Goal: Entertainment & Leisure: Consume media (video, audio)

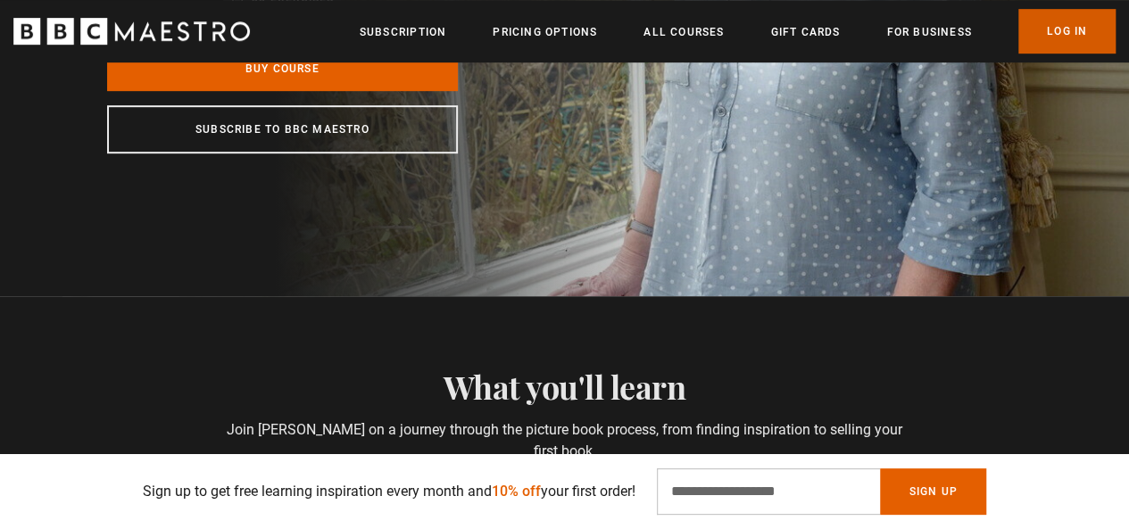
click at [1050, 42] on link "Log In" at bounding box center [1067, 31] width 97 height 45
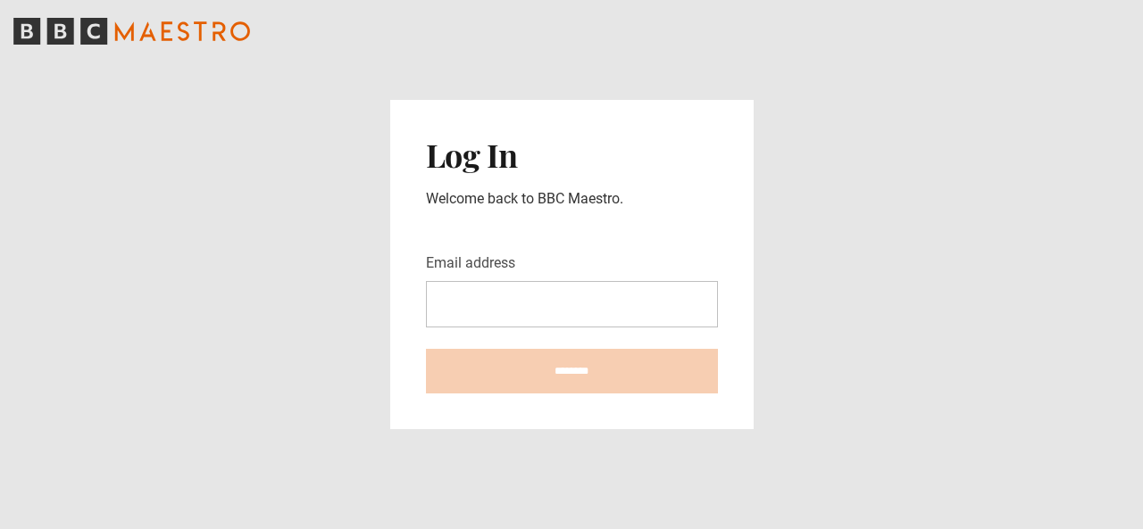
click at [546, 295] on input "Email address" at bounding box center [572, 304] width 292 height 46
type input "**********"
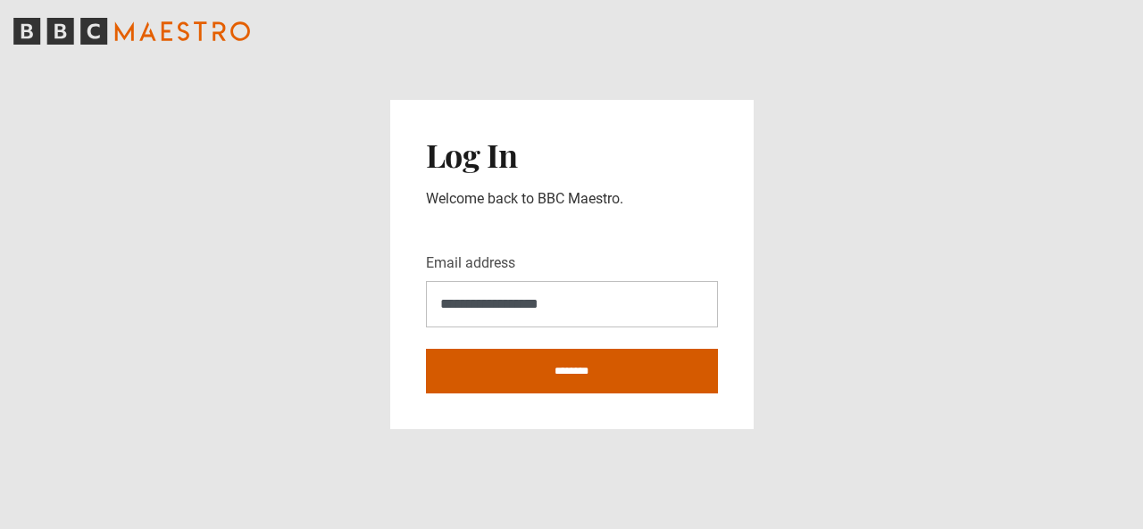
click at [555, 371] on input "********" at bounding box center [572, 371] width 292 height 45
type input "**********"
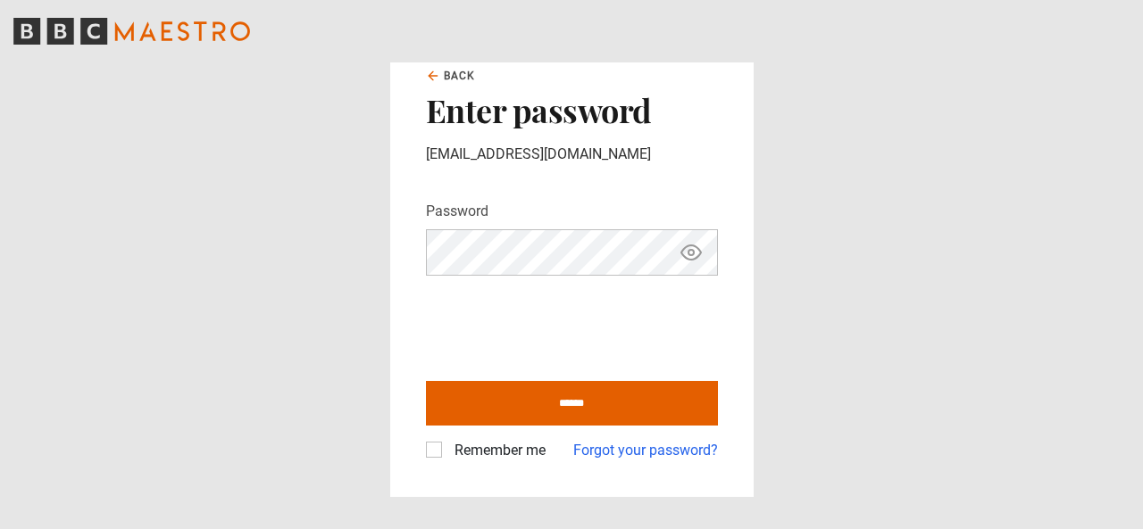
click at [686, 254] on icon "Show password" at bounding box center [690, 252] width 21 height 21
click at [686, 254] on icon "Hide password" at bounding box center [690, 252] width 21 height 21
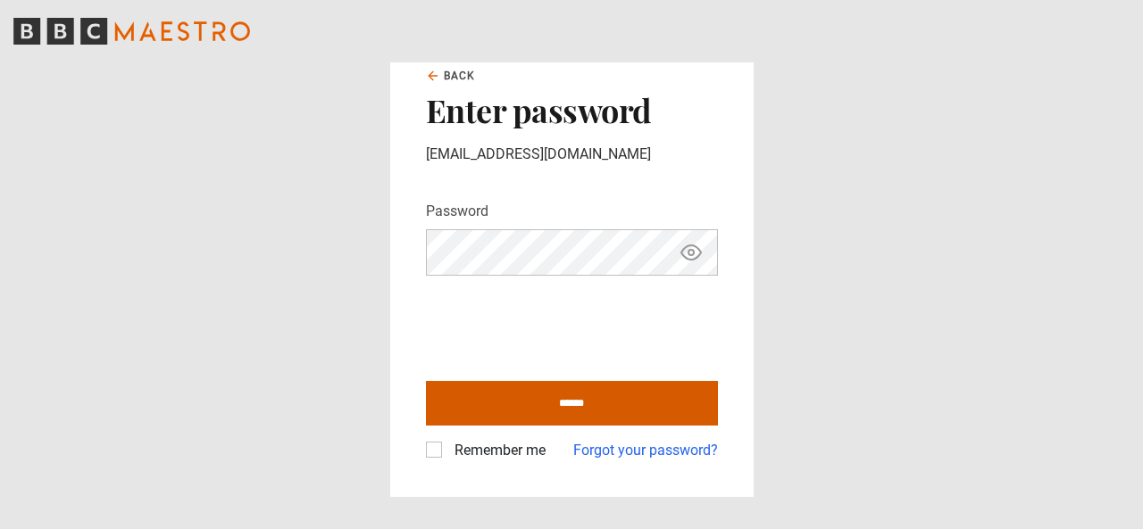
click at [567, 397] on input "******" at bounding box center [572, 403] width 292 height 45
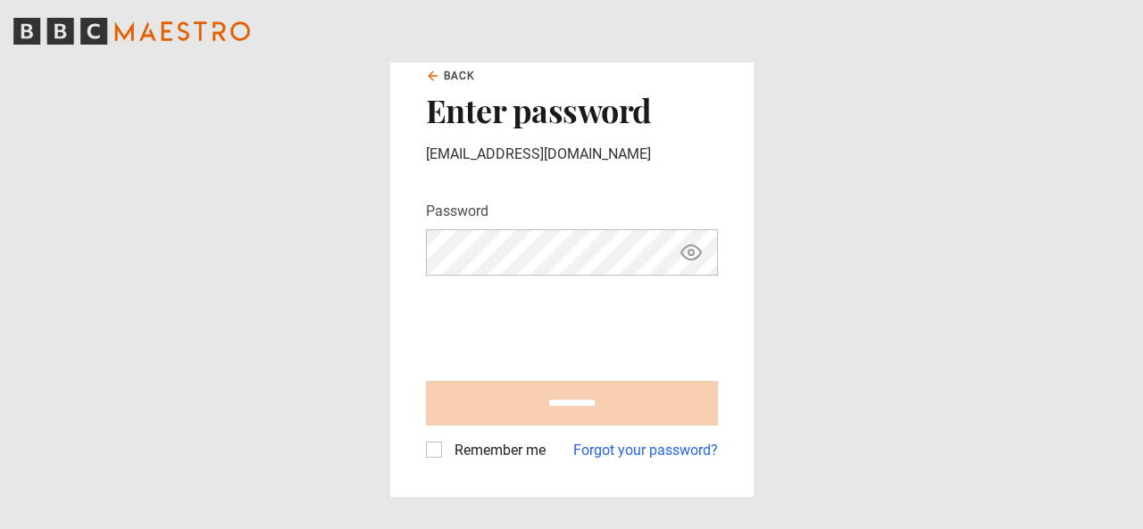
type input "**********"
click at [447, 455] on label "Remember me" at bounding box center [496, 450] width 98 height 21
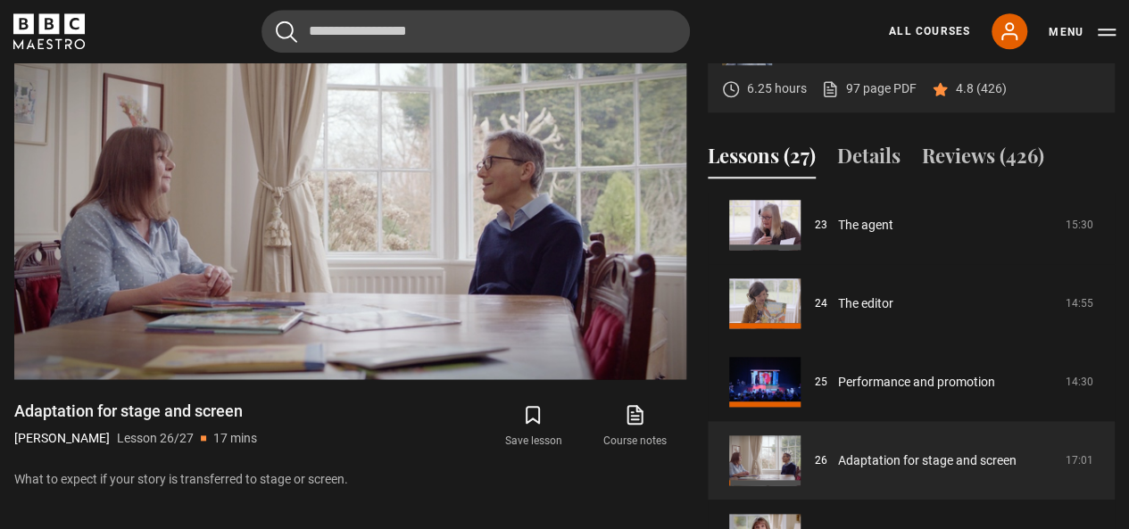
scroll to position [824, 0]
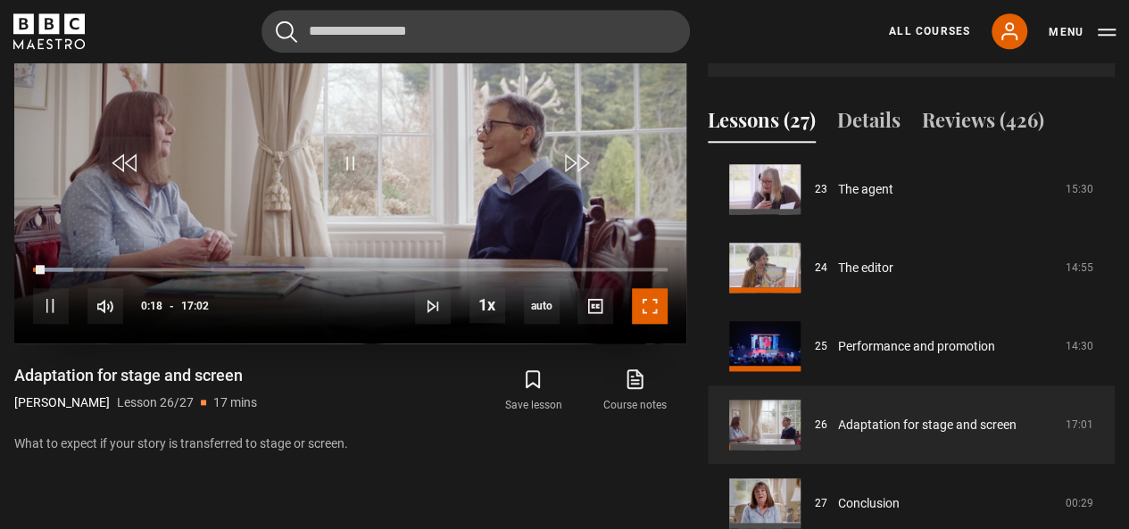
click at [645, 313] on span "Video Player" at bounding box center [650, 306] width 36 height 36
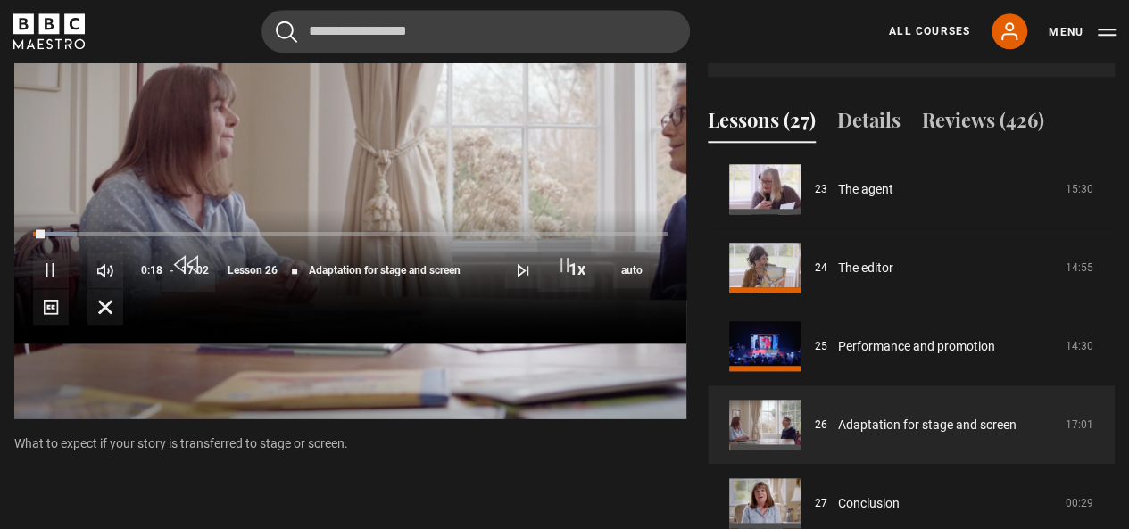
scroll to position [788, 0]
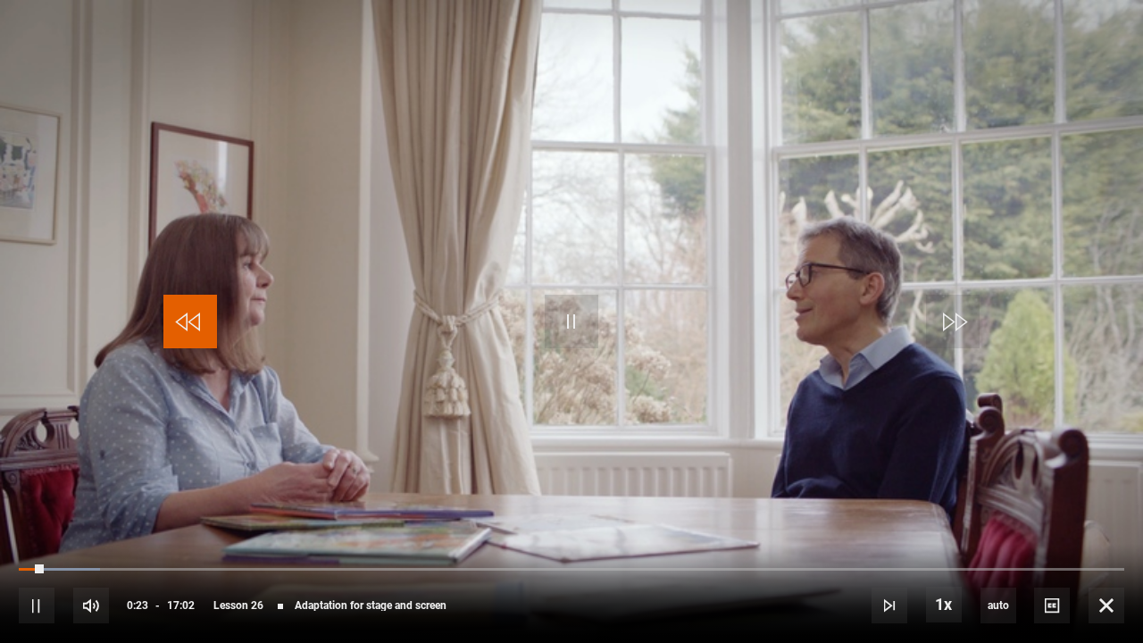
click at [186, 330] on span "Video Player" at bounding box center [190, 322] width 54 height 54
click at [571, 320] on span "Video Player" at bounding box center [572, 322] width 54 height 54
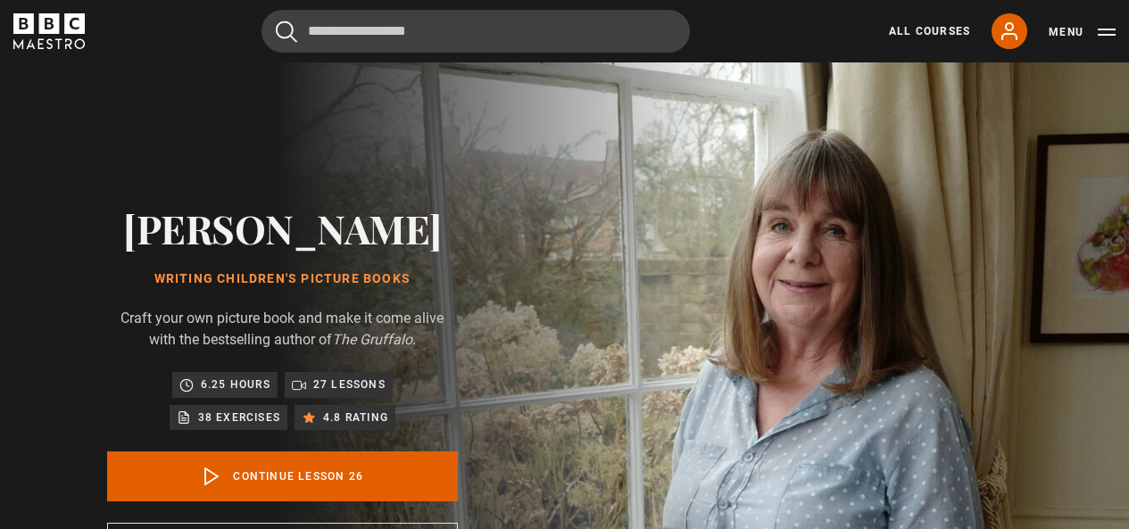
click at [286, 478] on link "Continue lesson 26" at bounding box center [282, 477] width 351 height 50
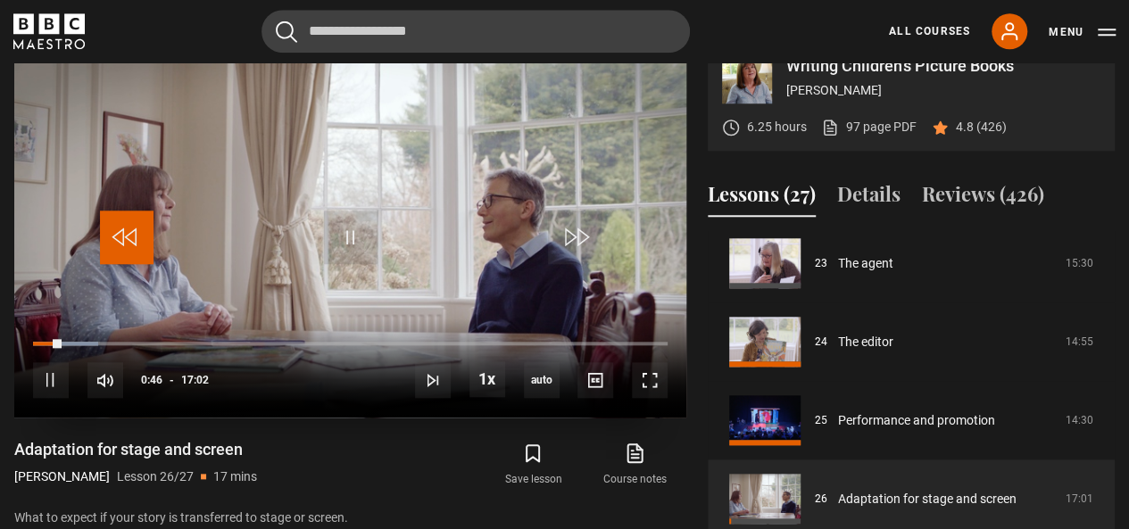
click at [107, 242] on span "Video Player" at bounding box center [127, 238] width 54 height 54
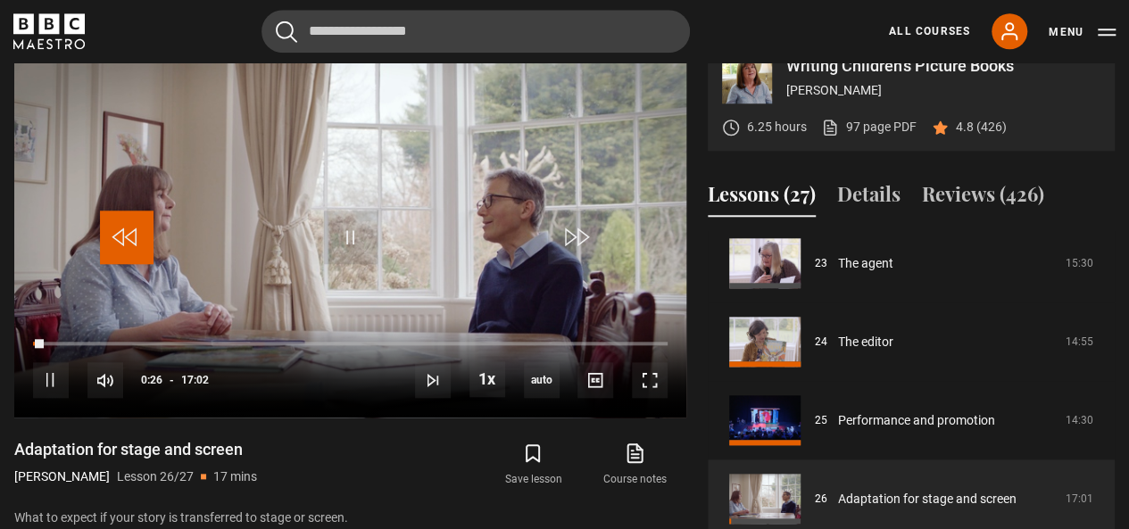
drag, startPoint x: 107, startPoint y: 242, endPoint x: 465, endPoint y: 431, distance: 404.9
click at [465, 431] on div "Video Player is loading. Play Lesson Adaptation for stage and screen 10s Skip B…" at bounding box center [350, 328] width 672 height 578
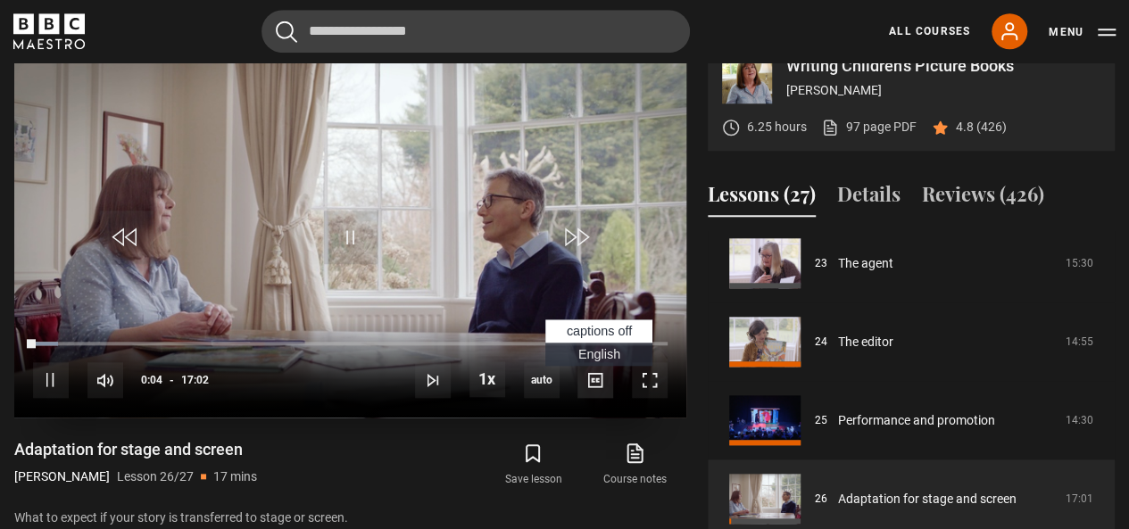
click at [594, 374] on span "Video Player" at bounding box center [596, 380] width 36 height 36
click at [594, 353] on span "English Captions" at bounding box center [599, 354] width 42 height 14
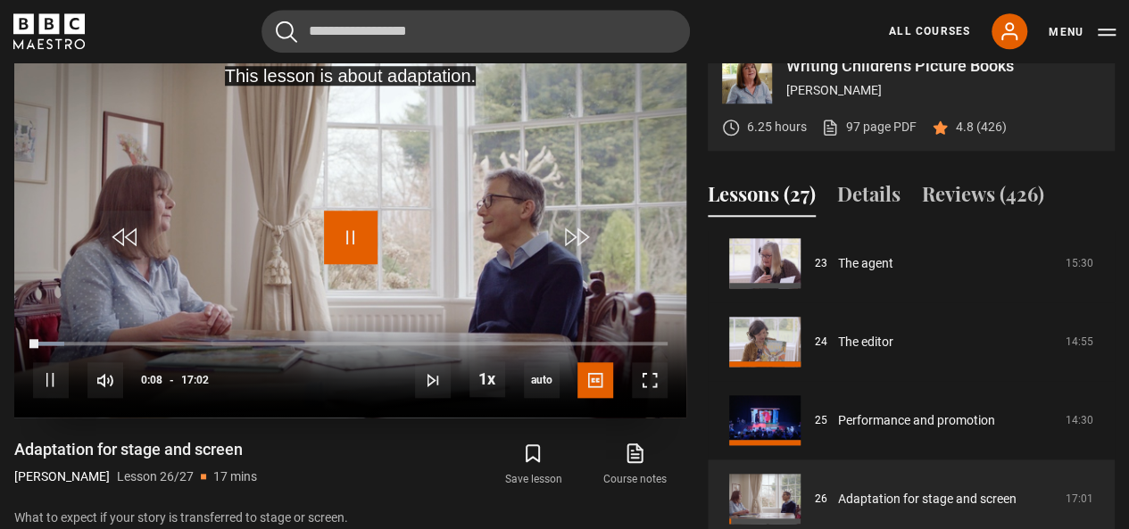
click at [341, 250] on span "Video Player" at bounding box center [351, 238] width 54 height 54
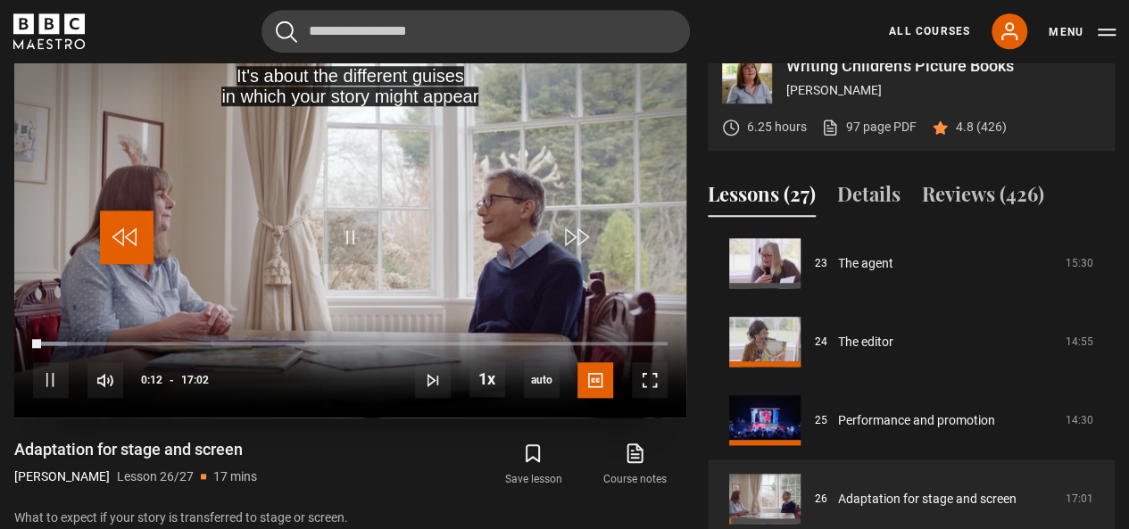
click at [138, 222] on span "Video Player" at bounding box center [127, 238] width 54 height 54
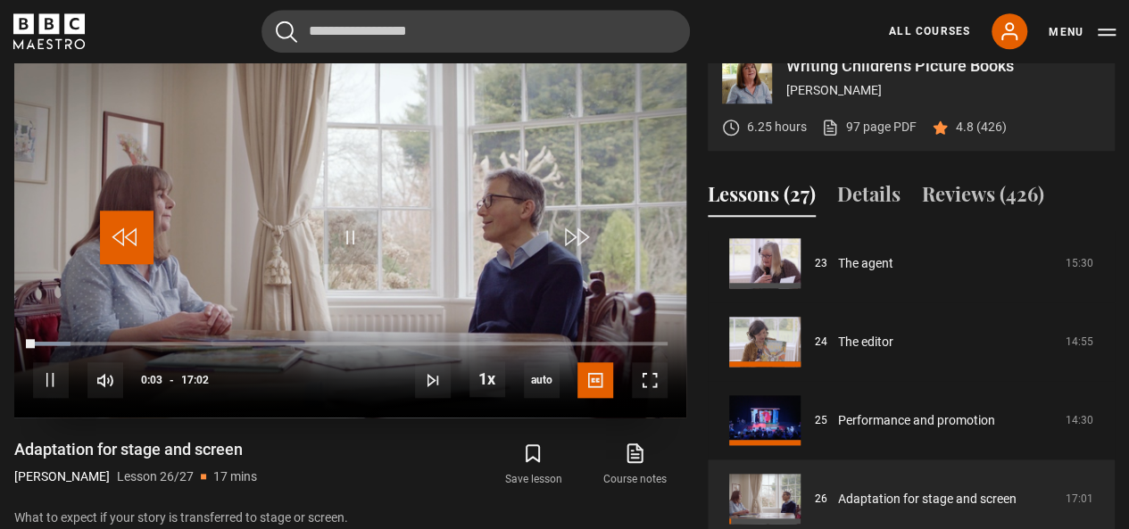
click at [138, 222] on span "Video Player" at bounding box center [127, 238] width 54 height 54
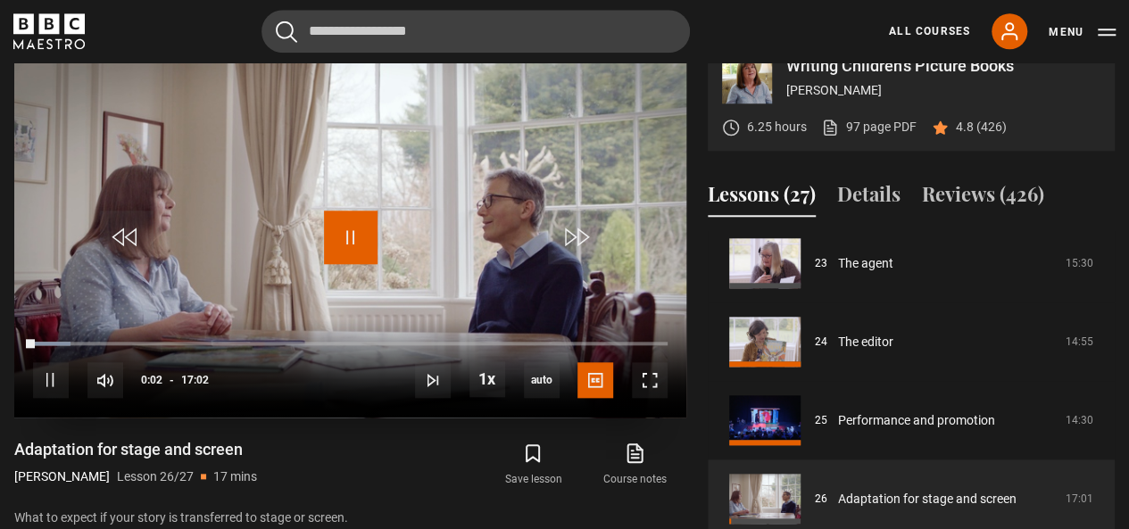
click at [353, 231] on span "Video Player" at bounding box center [351, 238] width 54 height 54
click at [653, 377] on span "Video Player" at bounding box center [650, 380] width 36 height 36
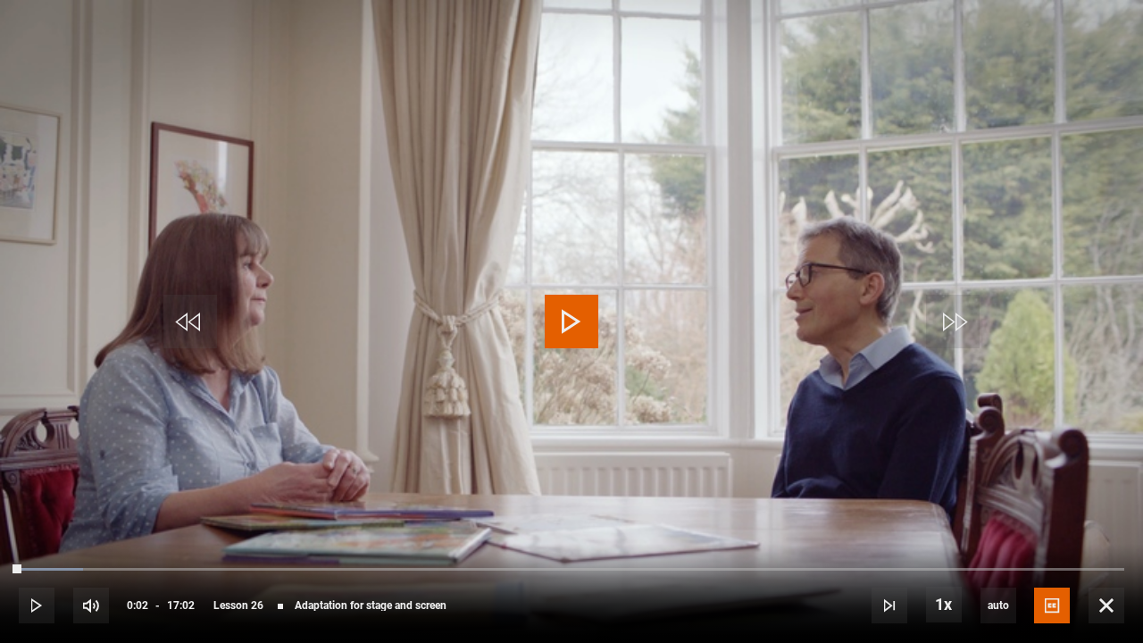
click at [577, 316] on span "Video Player" at bounding box center [572, 322] width 54 height 54
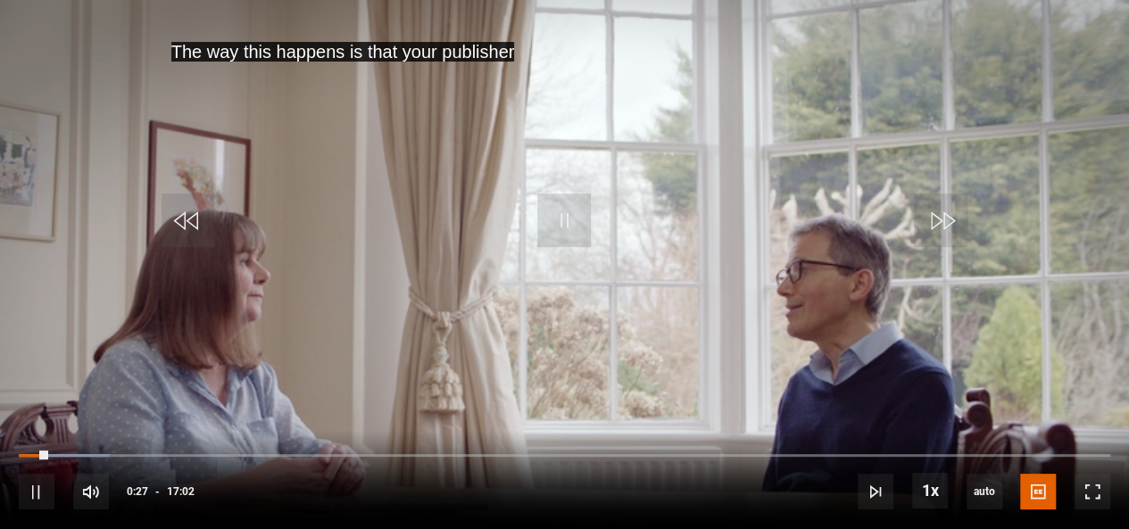
scroll to position [737, 0]
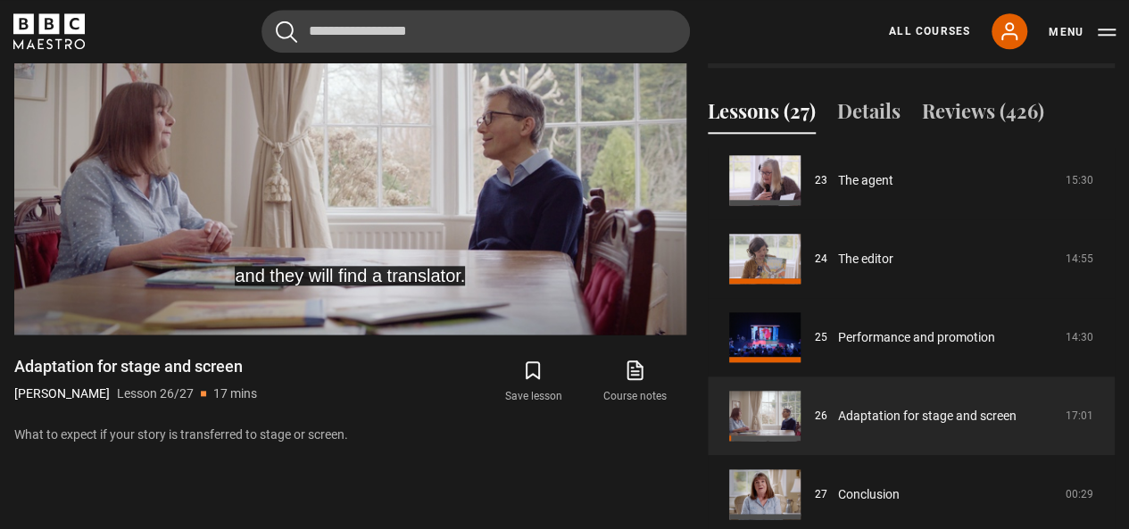
scroll to position [857, 0]
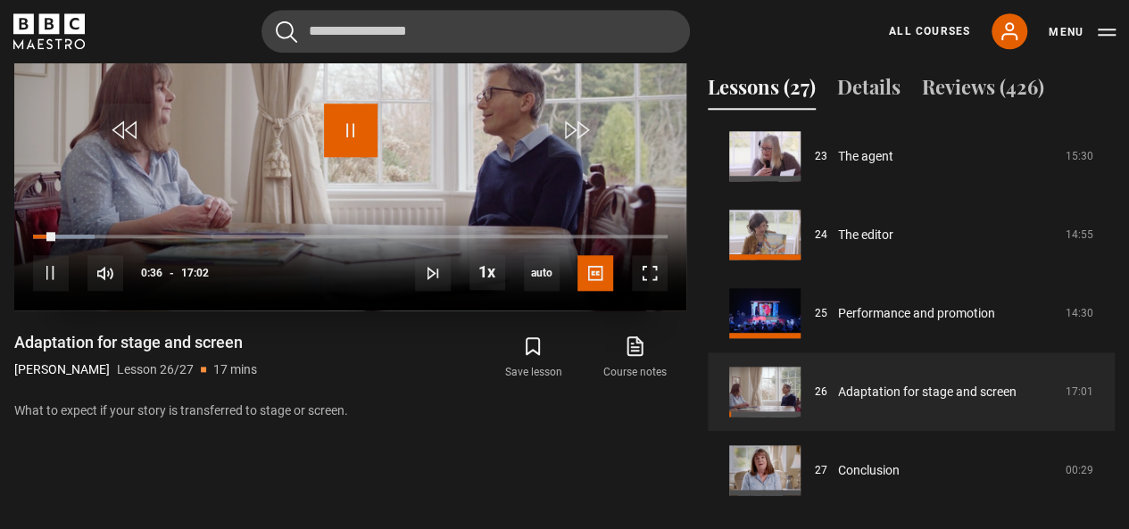
click at [348, 133] on span "Video Player" at bounding box center [351, 131] width 54 height 54
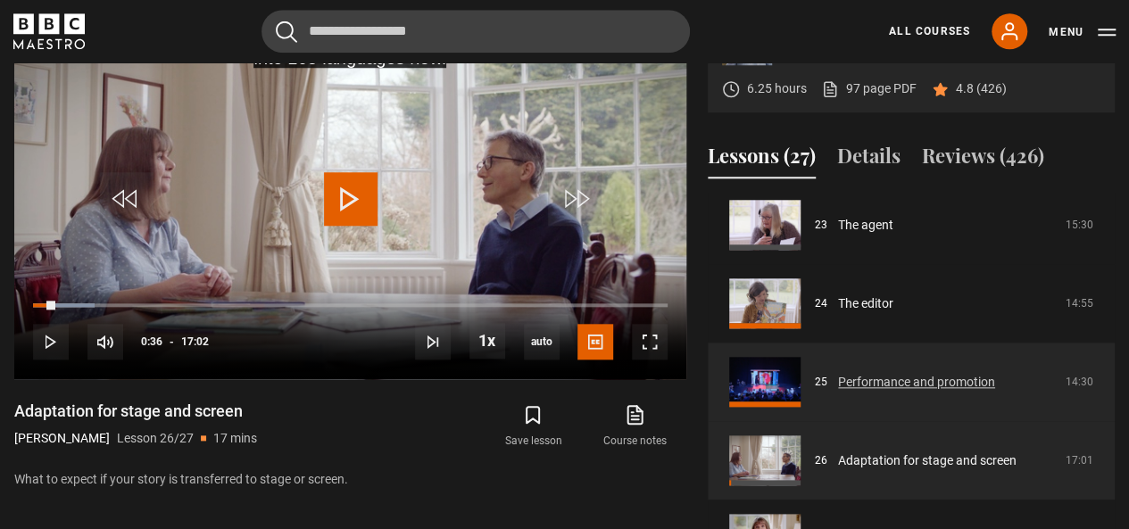
click at [935, 383] on link "Performance and promotion" at bounding box center [916, 382] width 157 height 19
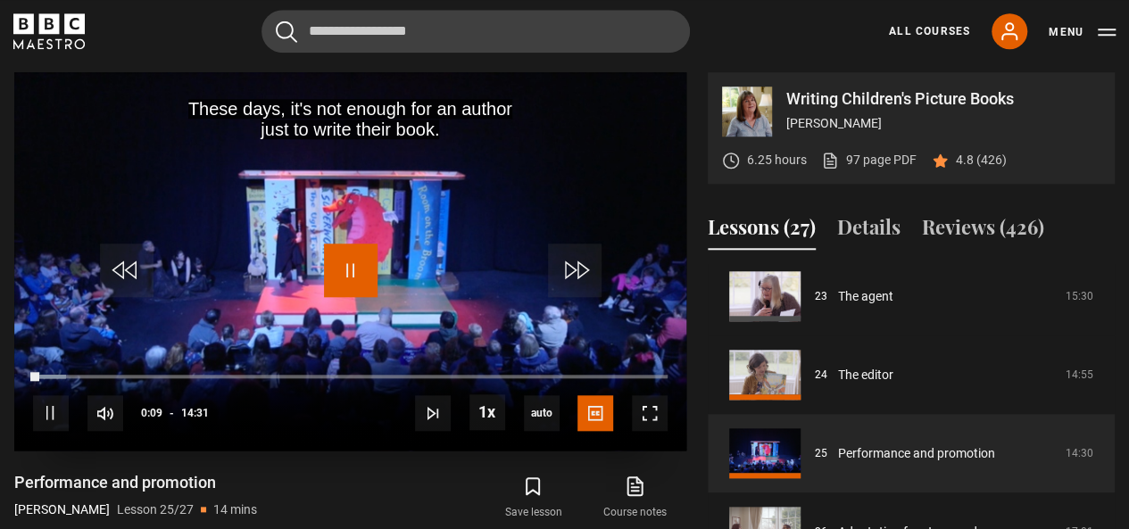
click at [351, 279] on span "Video Player" at bounding box center [351, 271] width 54 height 54
click at [346, 275] on span "Video Player" at bounding box center [351, 271] width 54 height 54
click at [362, 254] on span "Video Player" at bounding box center [351, 271] width 54 height 54
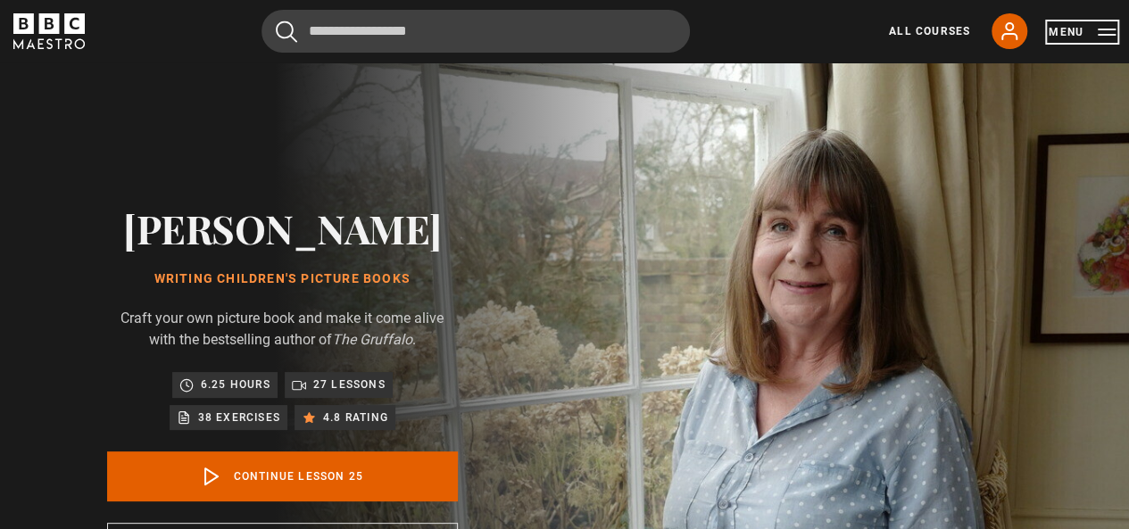
click at [1110, 37] on button "Menu" at bounding box center [1082, 32] width 67 height 18
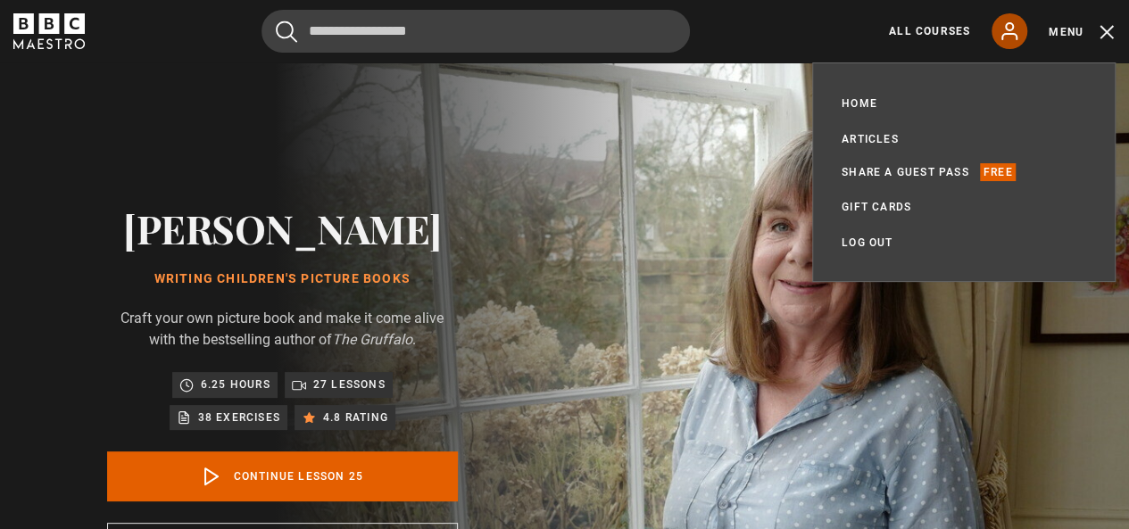
click at [1010, 39] on icon at bounding box center [1009, 31] width 21 height 21
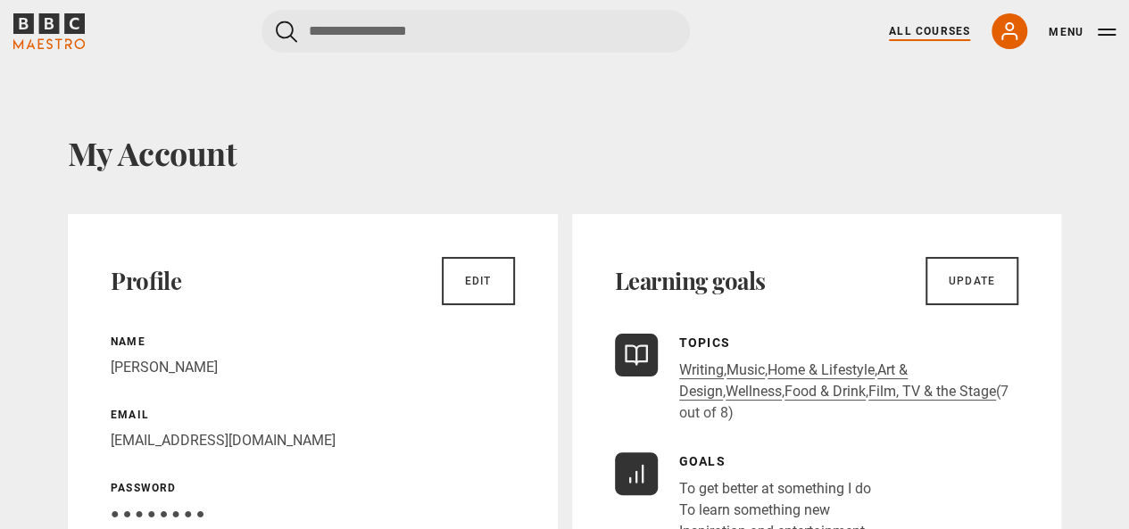
click at [957, 31] on link "All Courses" at bounding box center [929, 31] width 81 height 16
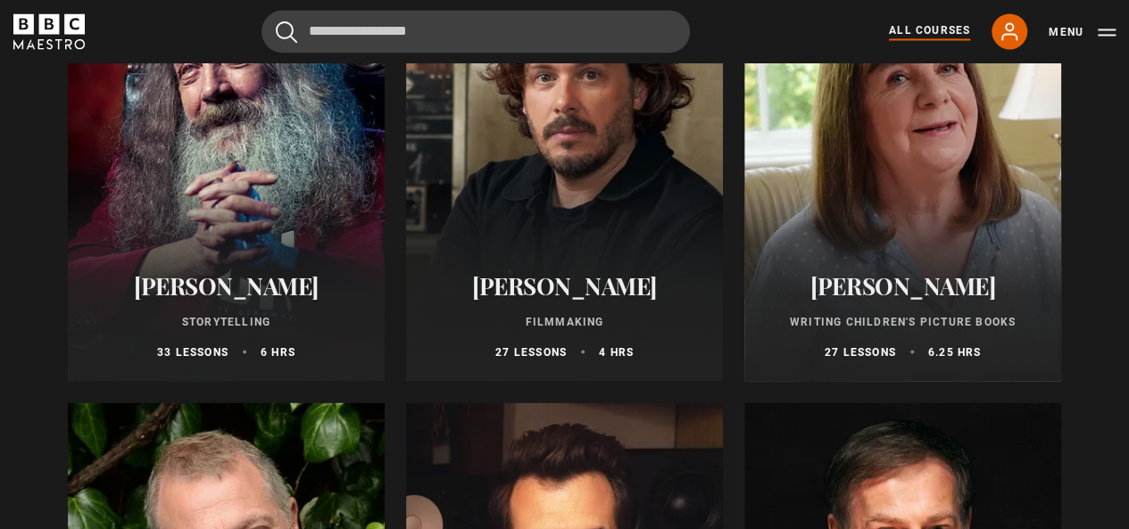
scroll to position [4832, 0]
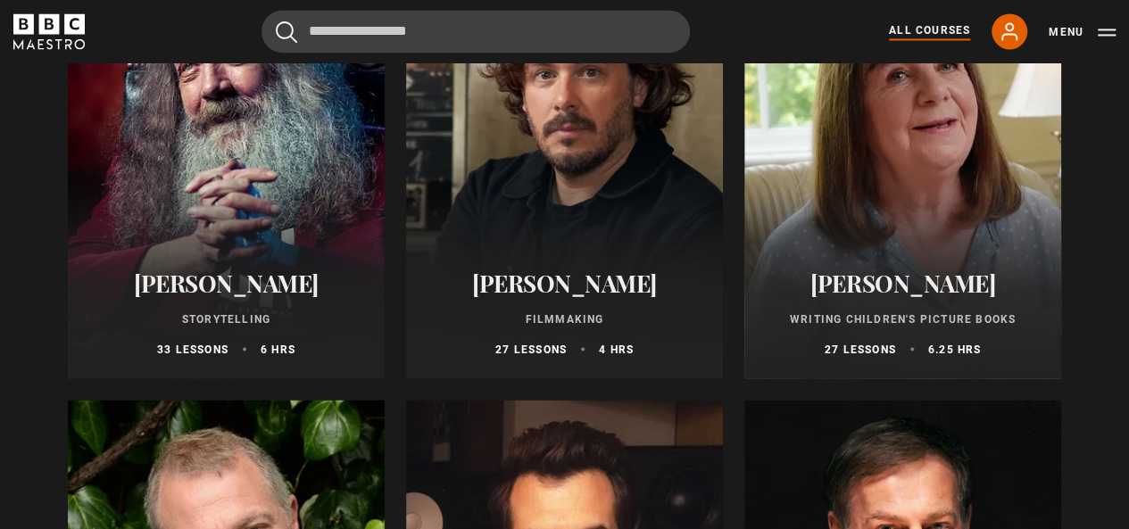
click at [927, 191] on div at bounding box center [902, 164] width 317 height 428
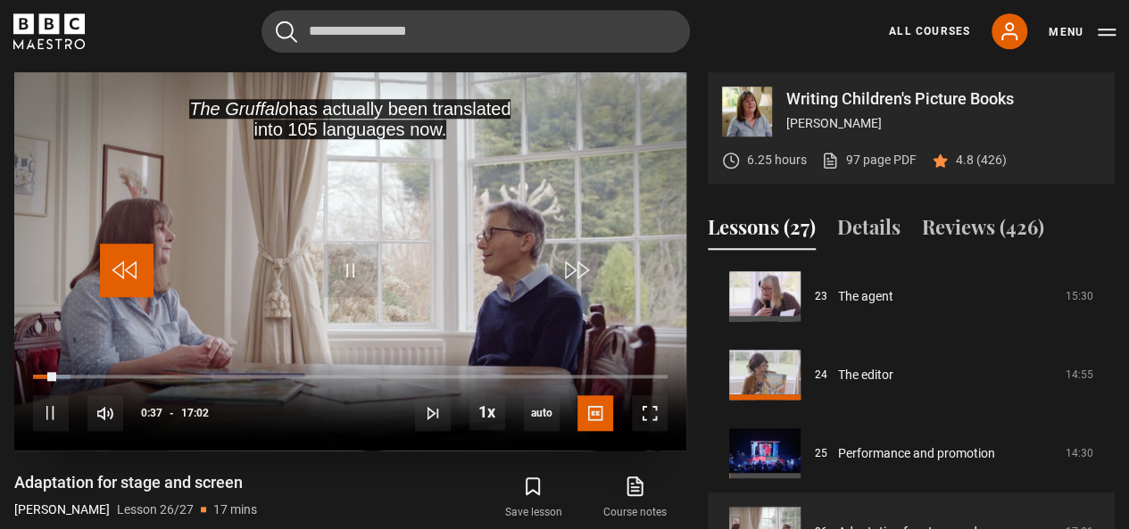
click at [144, 270] on span "Video Player" at bounding box center [127, 271] width 54 height 54
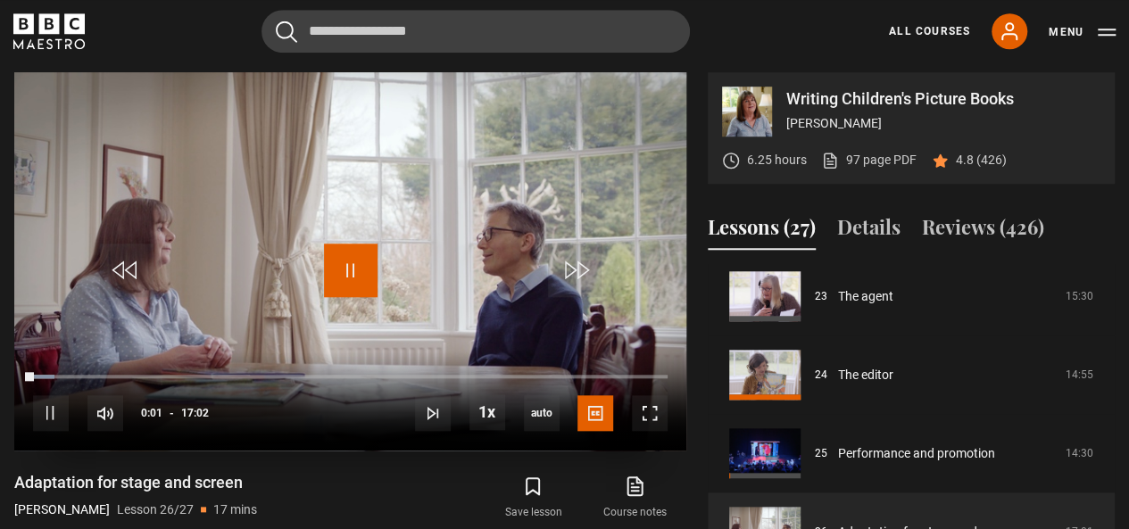
click at [371, 260] on span "Video Player" at bounding box center [351, 271] width 54 height 54
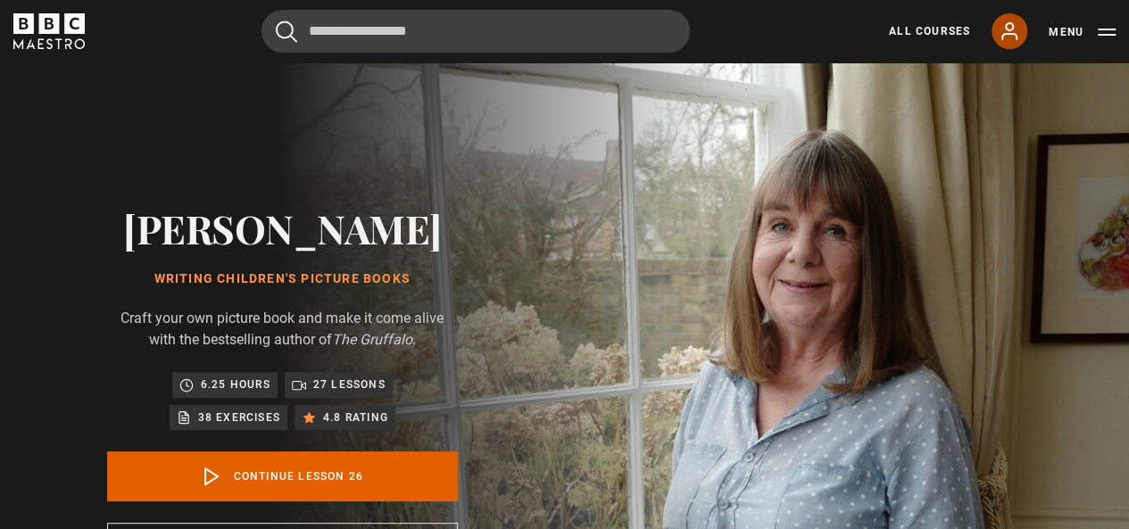
click at [1022, 31] on link "My Account" at bounding box center [1010, 31] width 36 height 36
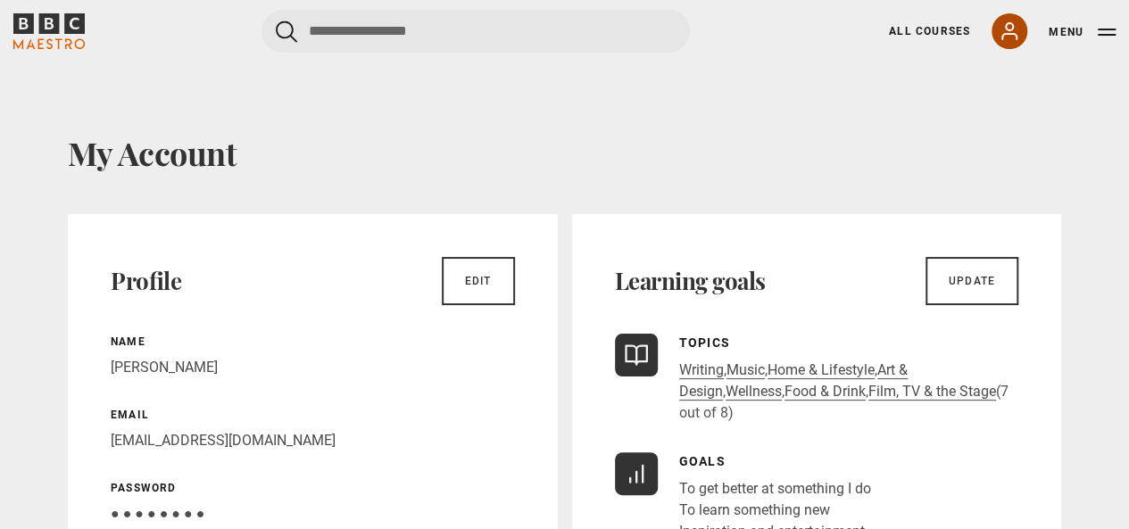
click at [1010, 30] on icon at bounding box center [1009, 31] width 14 height 16
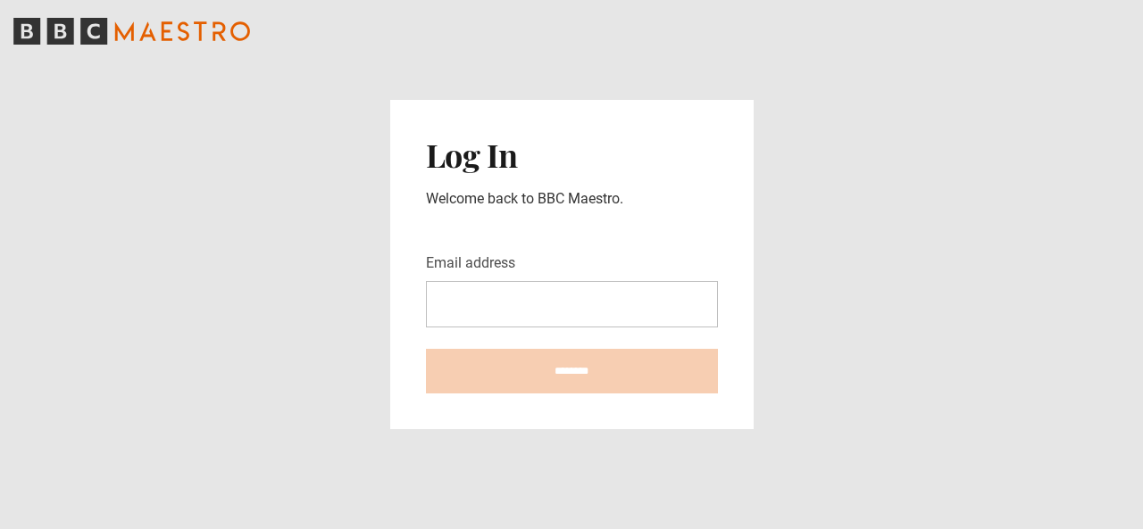
click at [612, 294] on input "Email address" at bounding box center [572, 304] width 292 height 46
type input "**********"
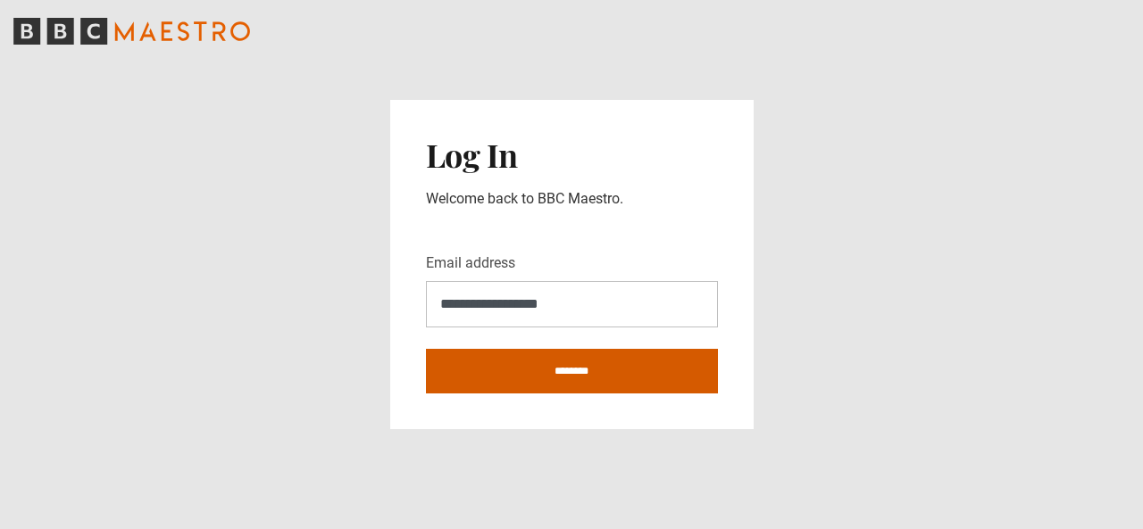
click at [580, 370] on input "********" at bounding box center [572, 371] width 292 height 45
type input "**********"
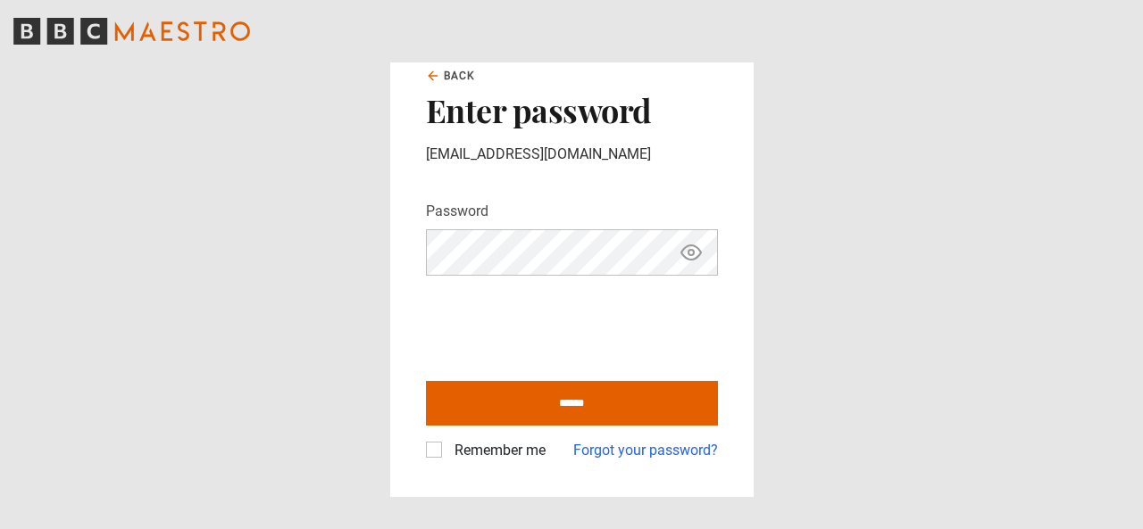
click at [691, 253] on icon "Show password" at bounding box center [690, 252] width 21 height 21
click at [447, 454] on label "Remember me" at bounding box center [496, 450] width 98 height 21
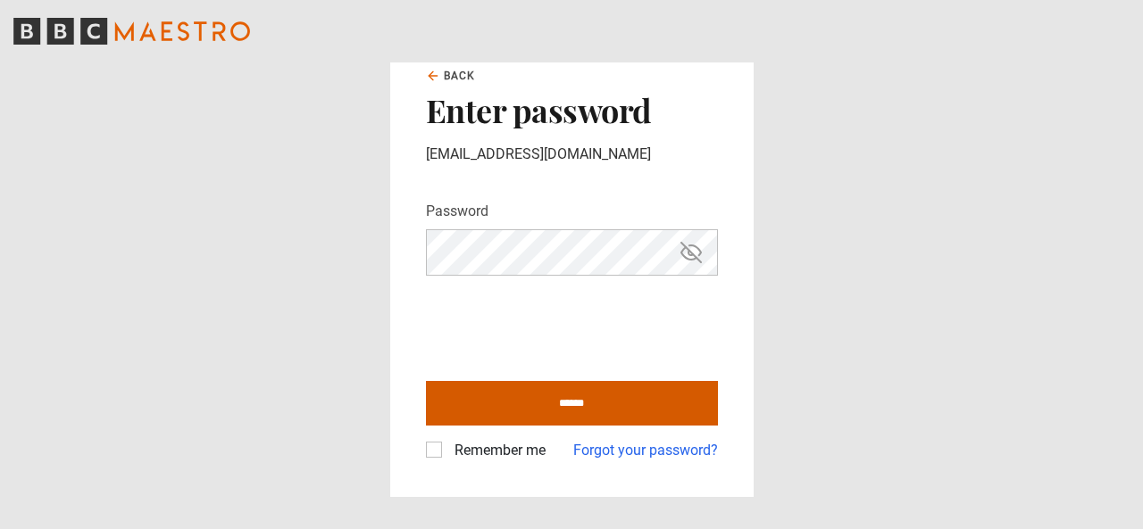
click at [539, 399] on input "******" at bounding box center [572, 403] width 292 height 45
type input "**********"
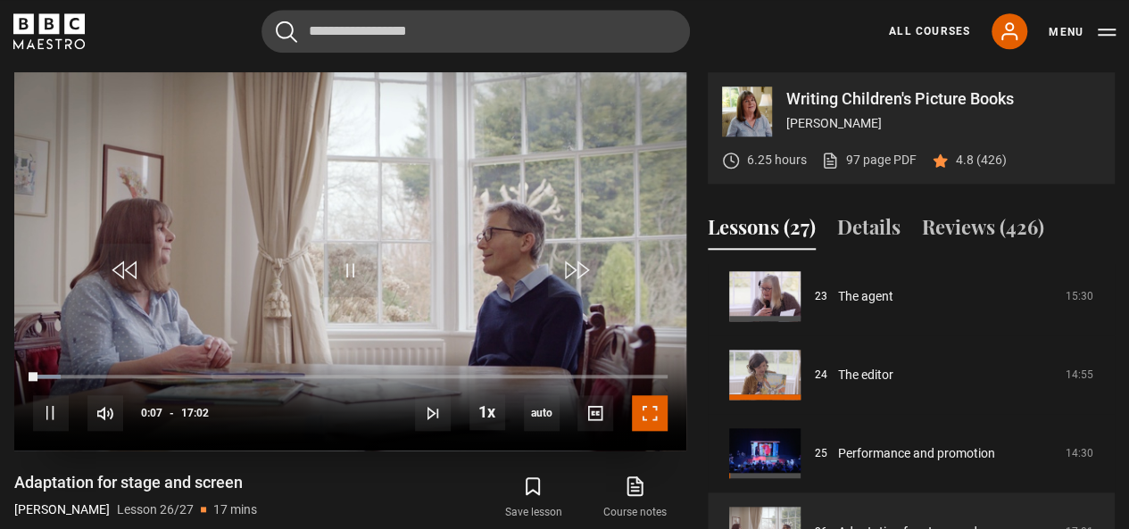
click at [652, 411] on span "Video Player" at bounding box center [650, 413] width 36 height 36
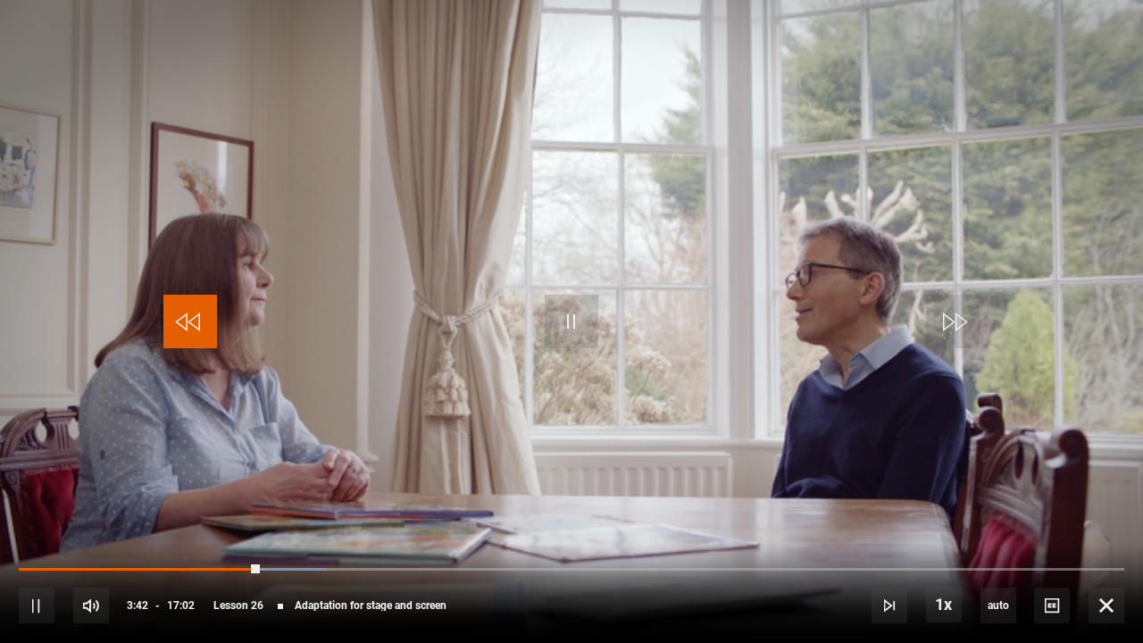
click at [184, 313] on span "Video Player" at bounding box center [190, 322] width 54 height 54
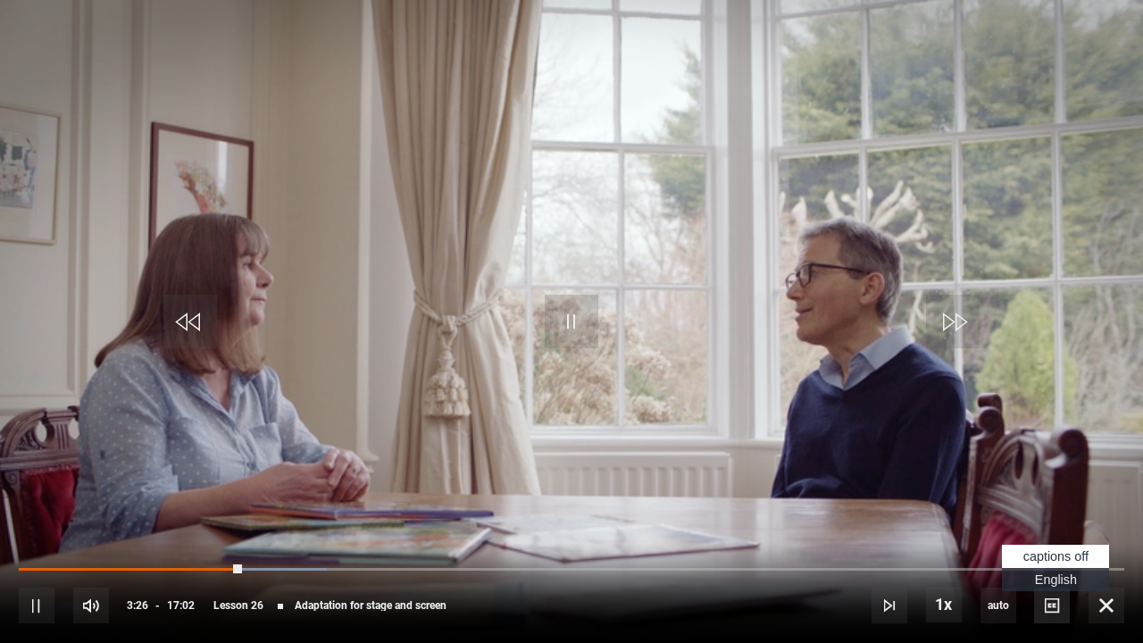
click at [1047, 528] on span "Video Player" at bounding box center [1052, 605] width 36 height 36
click at [1050, 528] on span "English Captions" at bounding box center [1056, 579] width 42 height 14
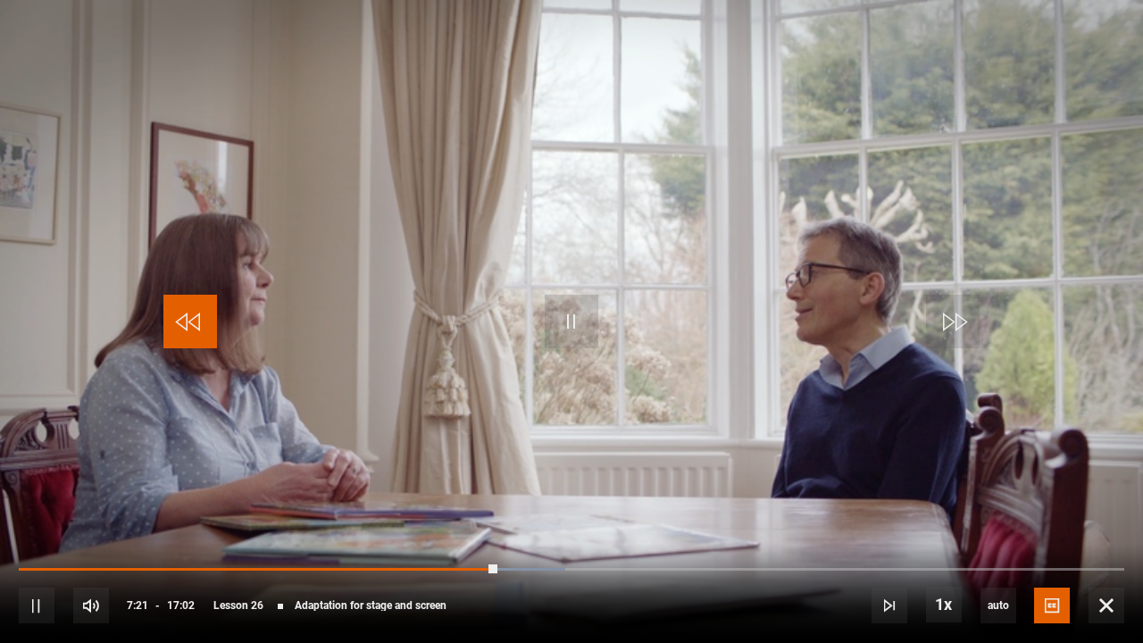
click at [178, 312] on span "Video Player" at bounding box center [190, 322] width 54 height 54
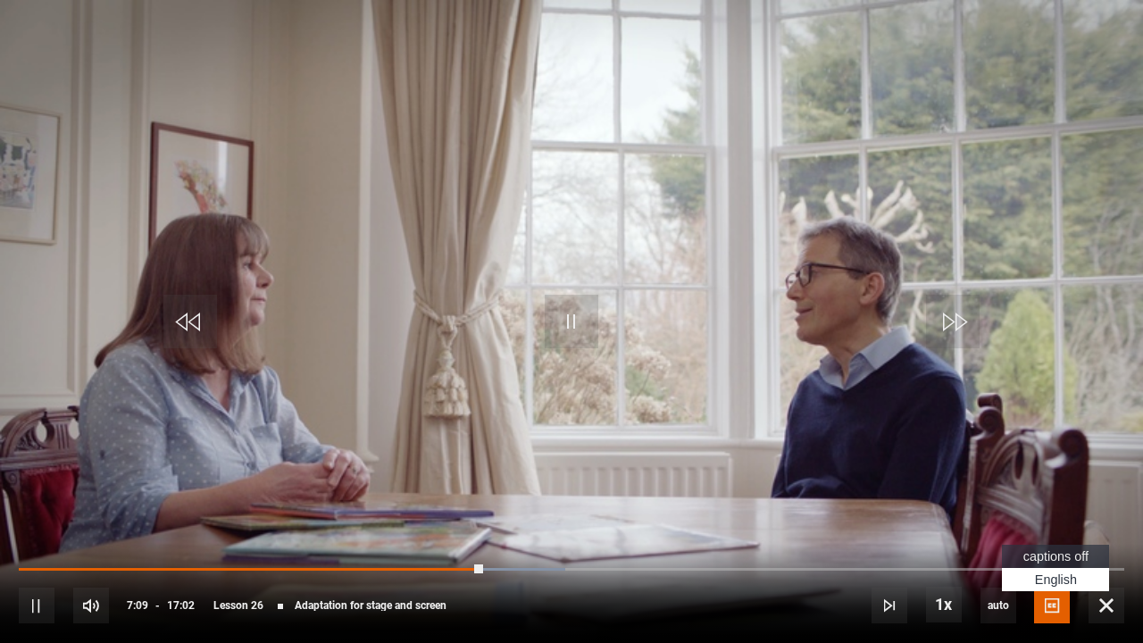
click at [1044, 528] on span "Video Player" at bounding box center [1052, 605] width 36 height 36
click at [1056, 528] on span "captions off" at bounding box center [1055, 556] width 65 height 14
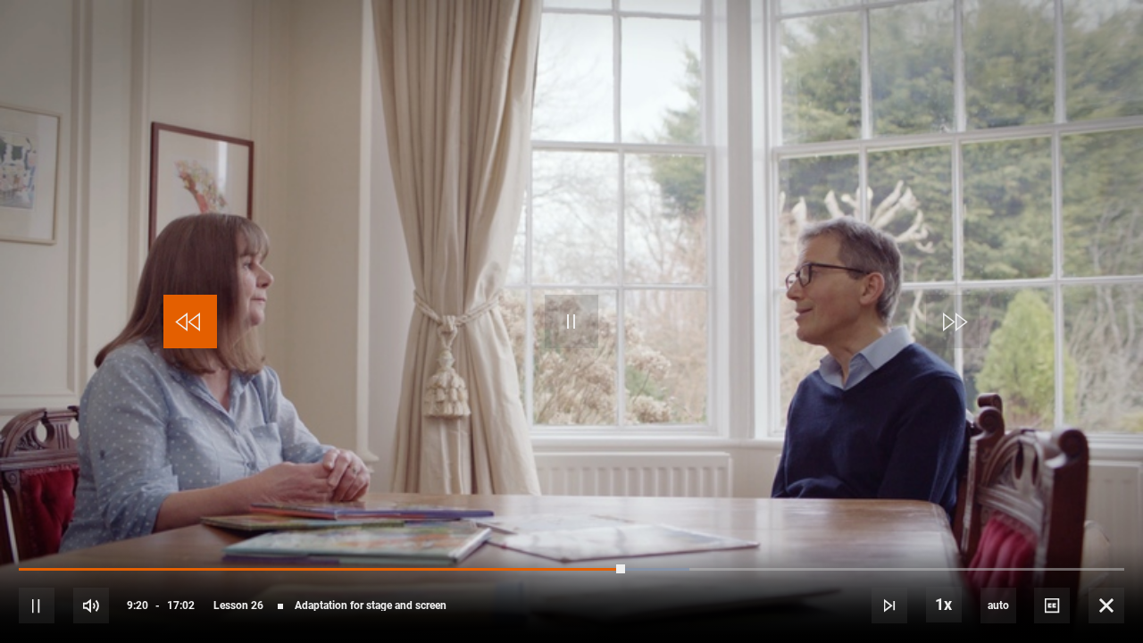
click at [207, 314] on span "Video Player" at bounding box center [190, 322] width 54 height 54
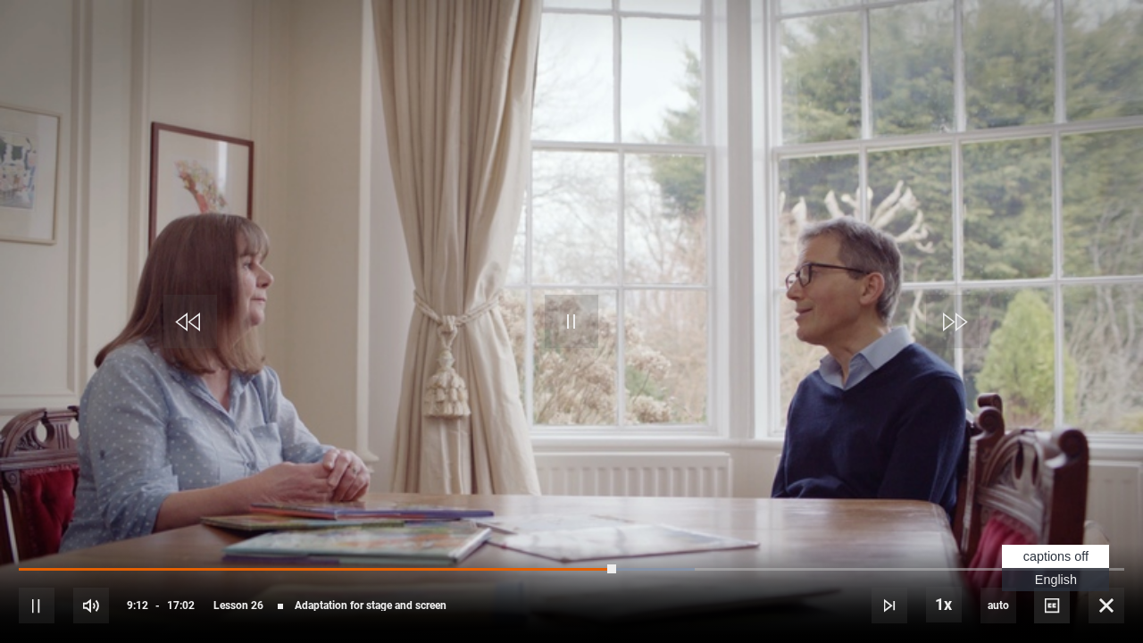
click at [1054, 528] on span "Video Player" at bounding box center [1052, 605] width 36 height 36
click at [1052, 528] on span "English Captions" at bounding box center [1056, 579] width 42 height 14
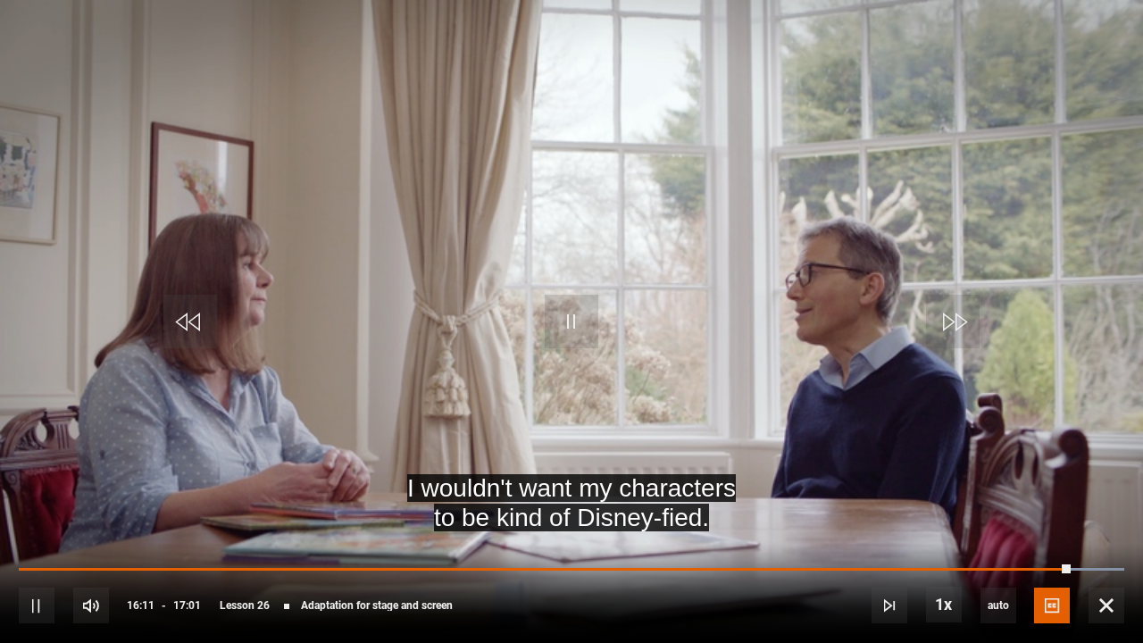
click at [69, 54] on video "Video Player" at bounding box center [571, 321] width 1143 height 643
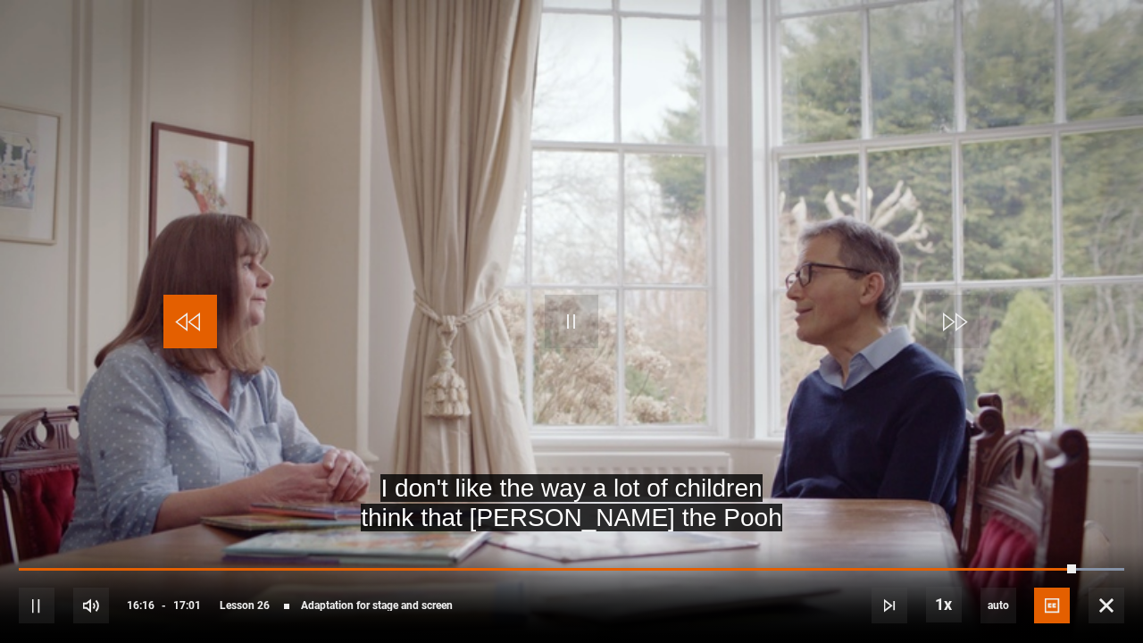
click at [179, 336] on span "Video Player" at bounding box center [190, 322] width 54 height 54
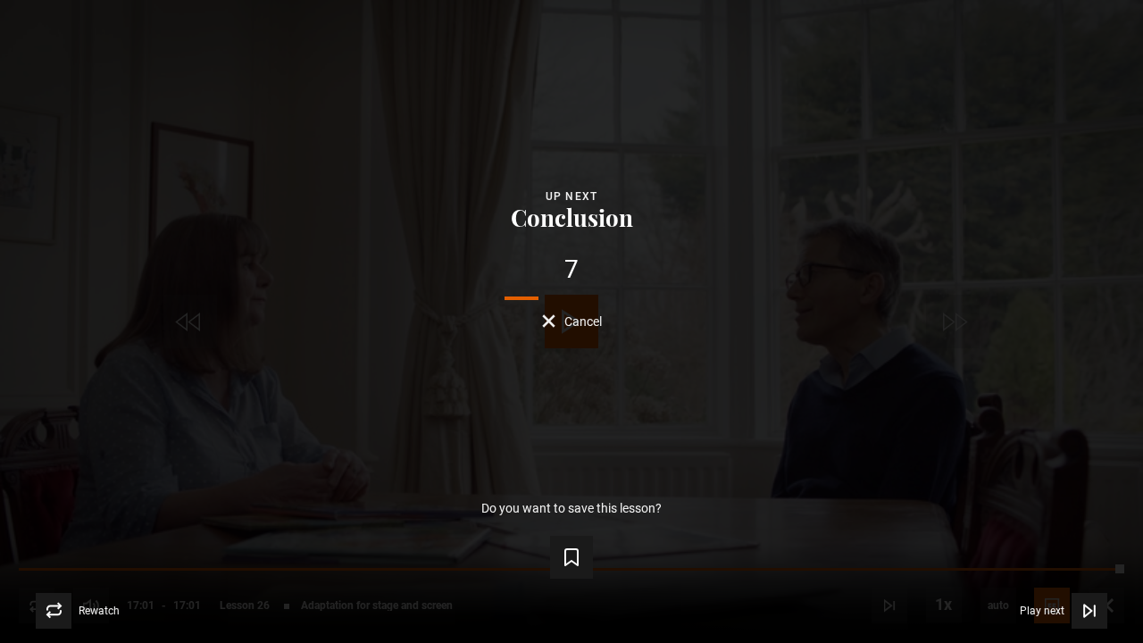
click at [572, 322] on span "Cancel" at bounding box center [582, 321] width 37 height 12
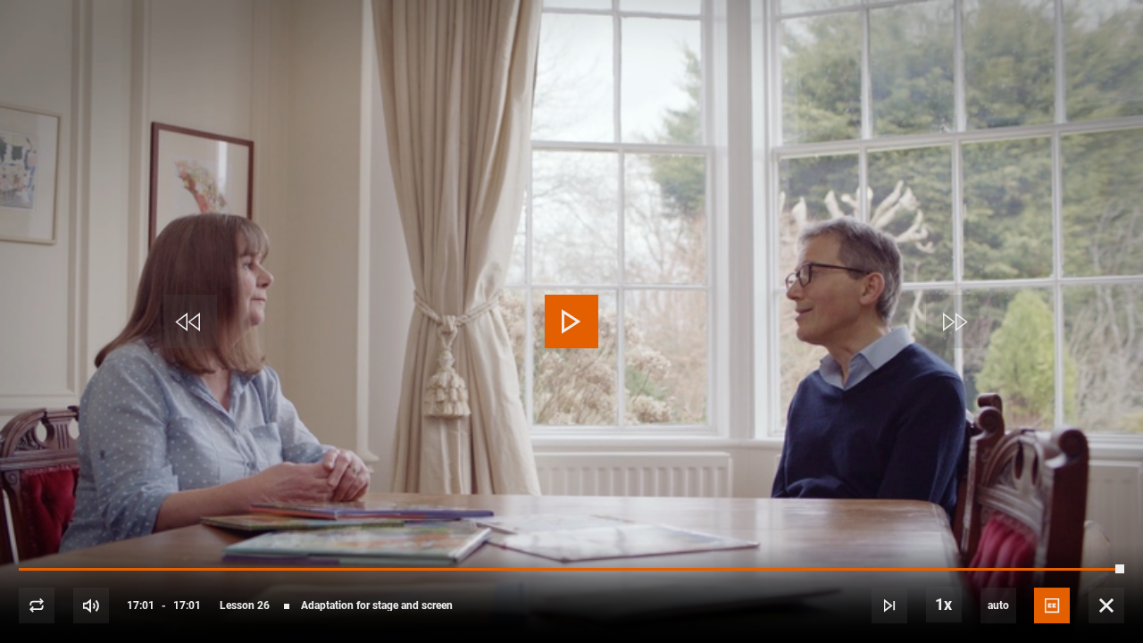
click at [72, 528] on div "10s Skip Back 10 seconds Play 10s Skip Forward 10 seconds Loaded : 100.00% 00:5…" at bounding box center [571, 593] width 1143 height 99
click at [96, 528] on div "10s Skip Back 10 seconds Play 10s Skip Forward 10 seconds Loaded : 100.00% 00:5…" at bounding box center [571, 593] width 1143 height 99
click at [187, 329] on span "Video Player" at bounding box center [190, 322] width 54 height 54
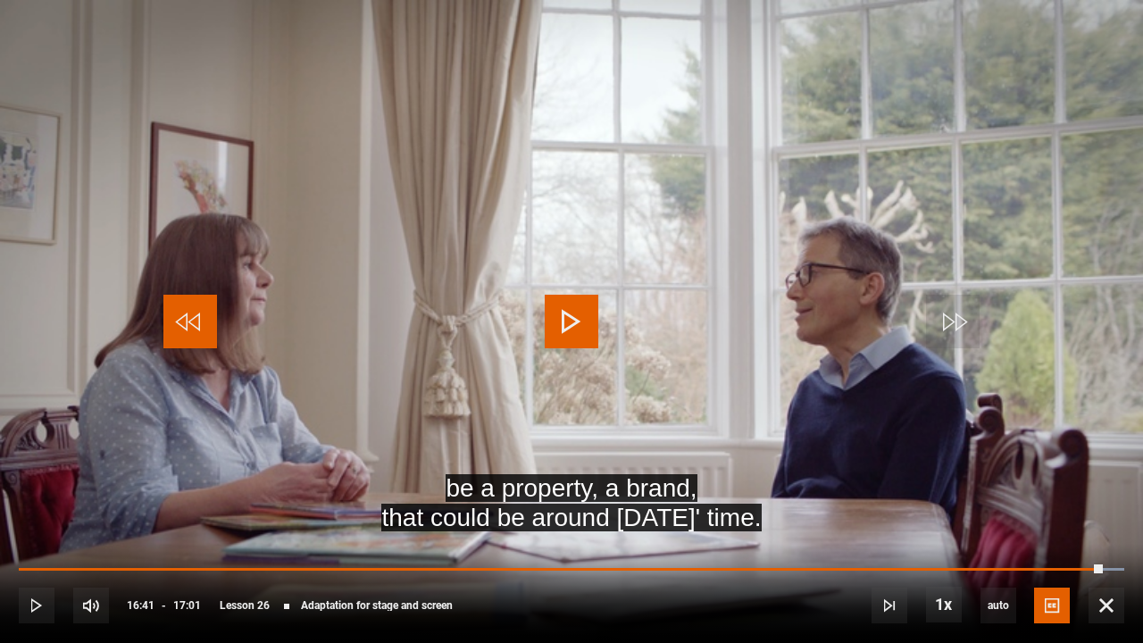
click at [187, 329] on span "Video Player" at bounding box center [190, 322] width 54 height 54
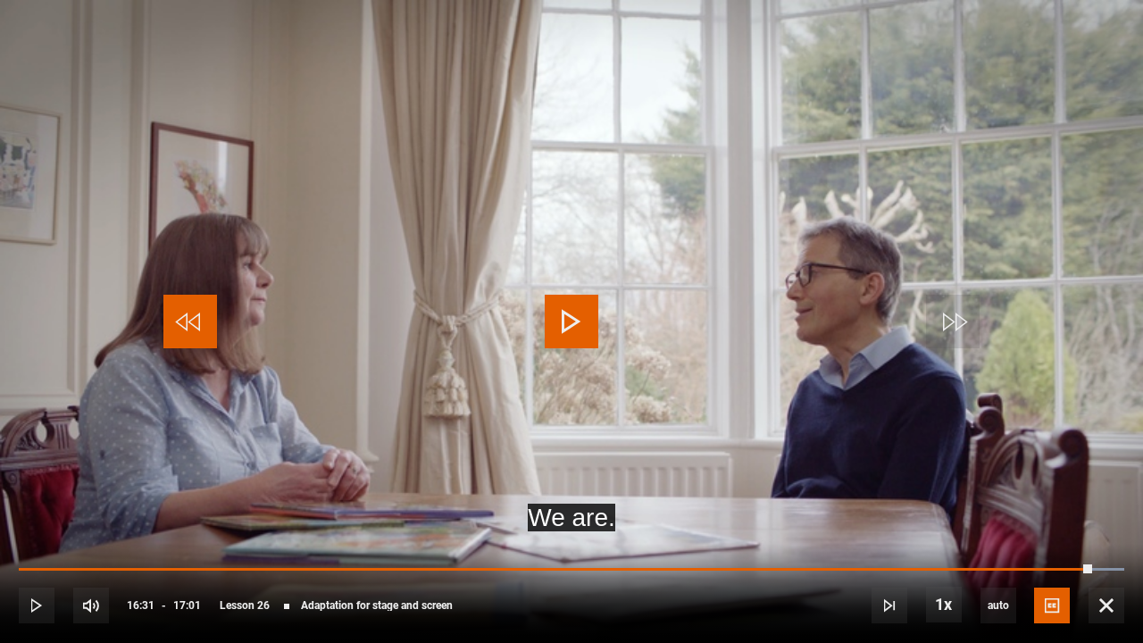
click at [187, 329] on span "Video Player" at bounding box center [190, 322] width 54 height 54
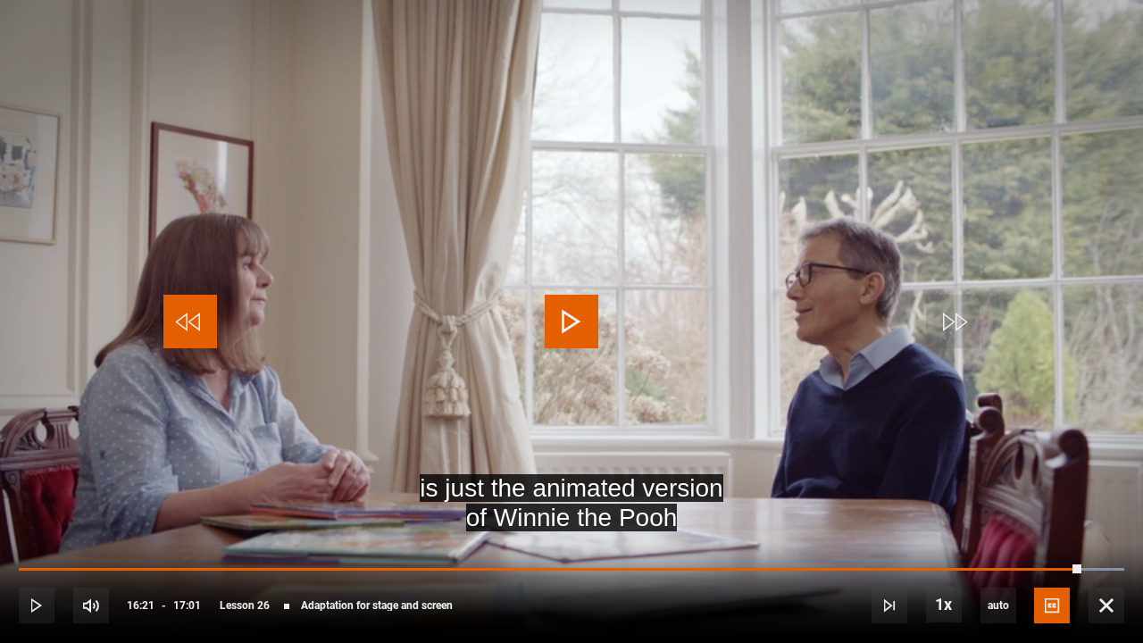
click at [187, 329] on span "Video Player" at bounding box center [190, 322] width 54 height 54
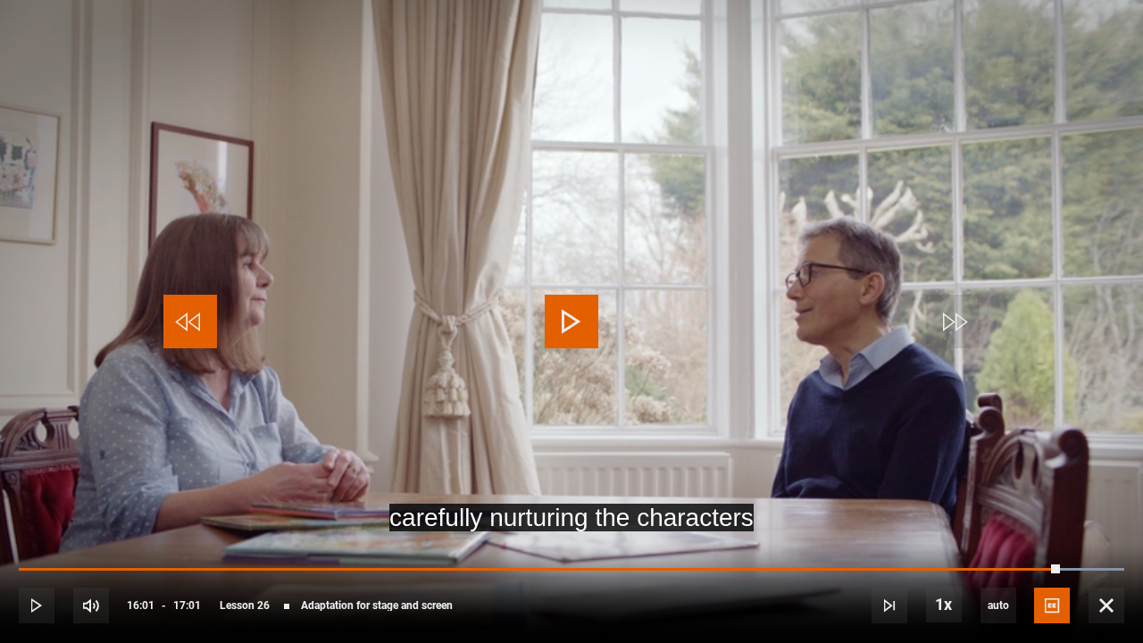
click at [187, 329] on span "Video Player" at bounding box center [190, 322] width 54 height 54
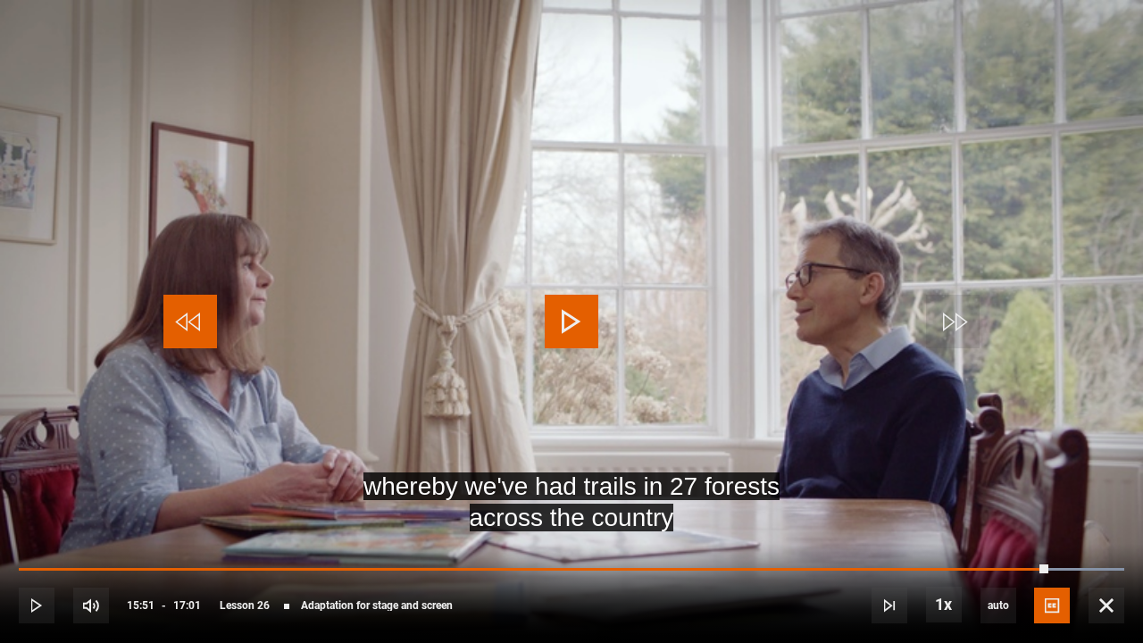
click at [187, 329] on span "Video Player" at bounding box center [190, 322] width 54 height 54
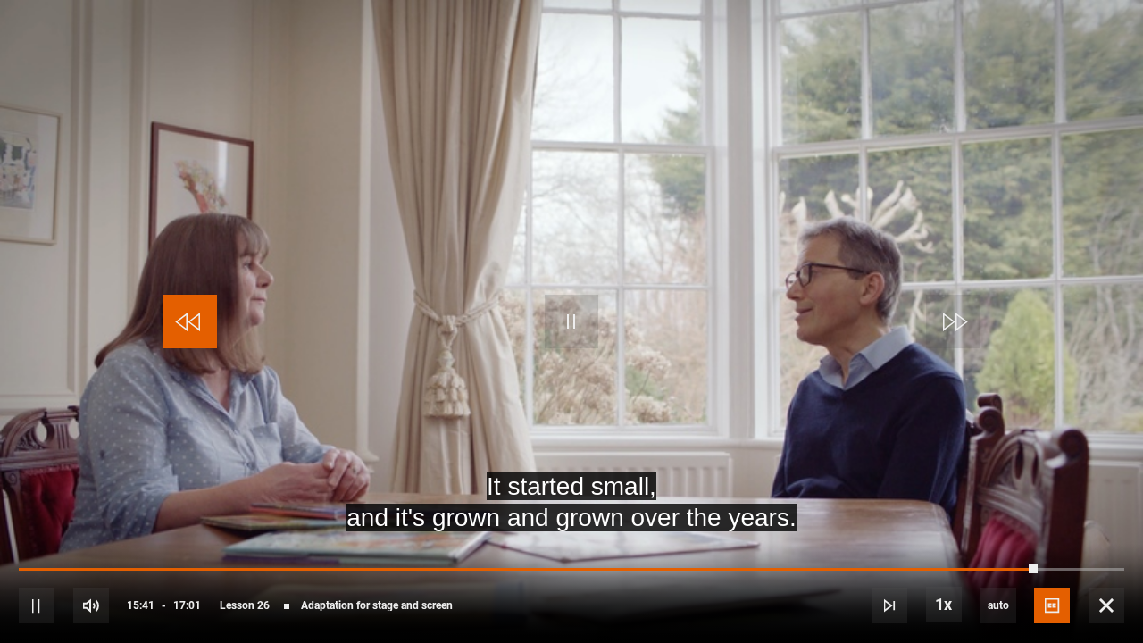
click at [187, 329] on span "Video Player" at bounding box center [190, 322] width 54 height 54
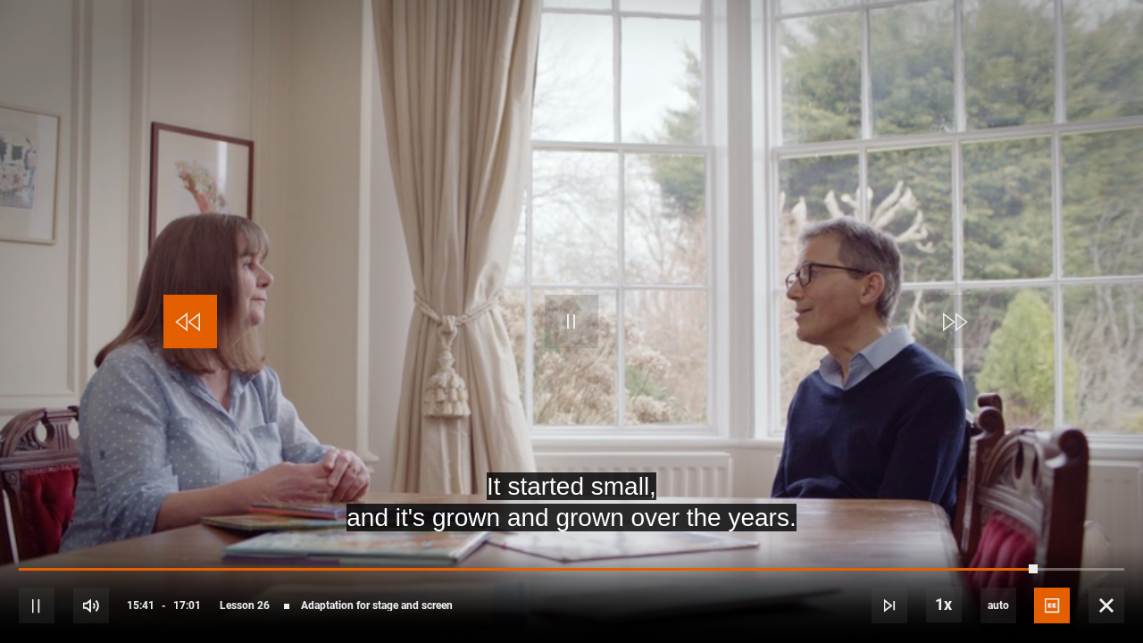
click at [187, 329] on span "Video Player" at bounding box center [190, 322] width 54 height 54
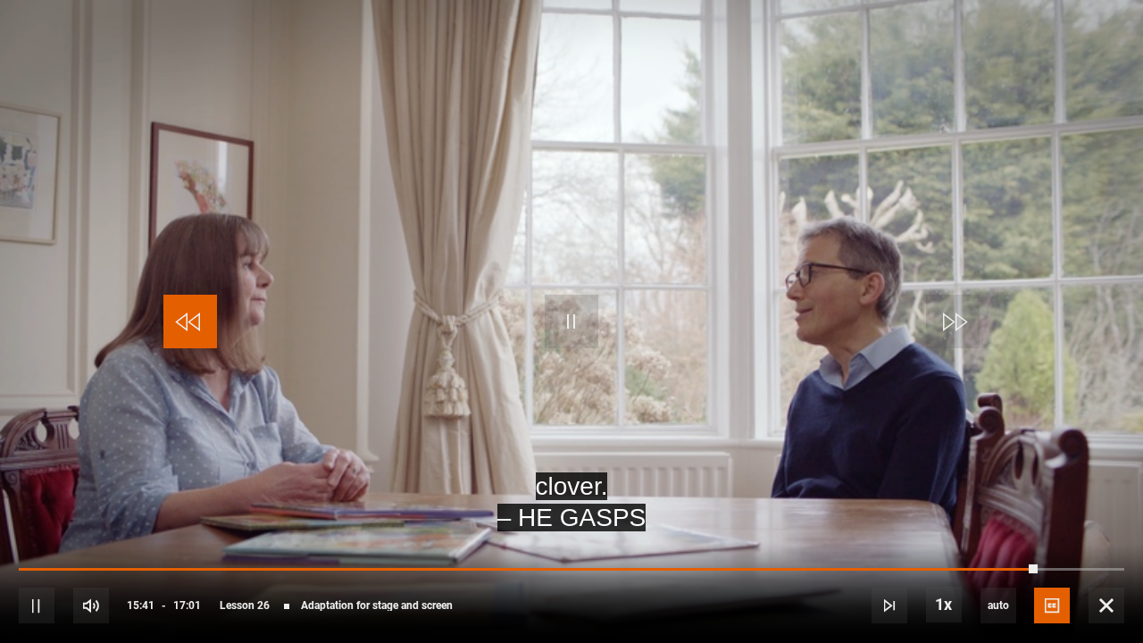
click at [187, 329] on span "Video Player" at bounding box center [190, 322] width 54 height 54
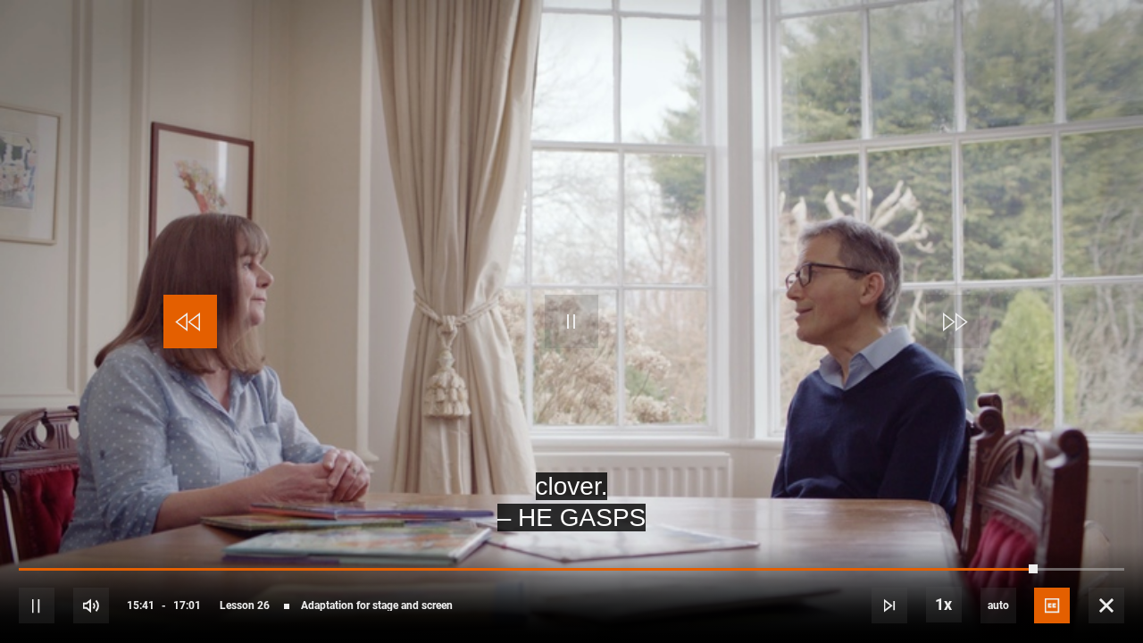
click at [187, 329] on span "Video Player" at bounding box center [190, 322] width 54 height 54
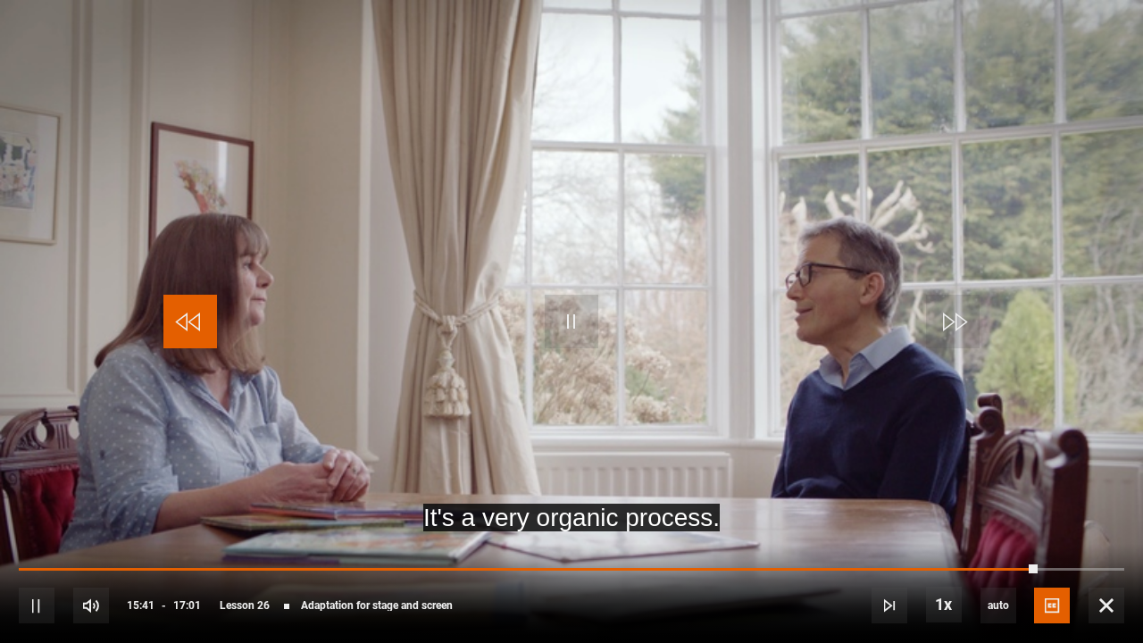
click at [187, 329] on span "Video Player" at bounding box center [190, 322] width 54 height 54
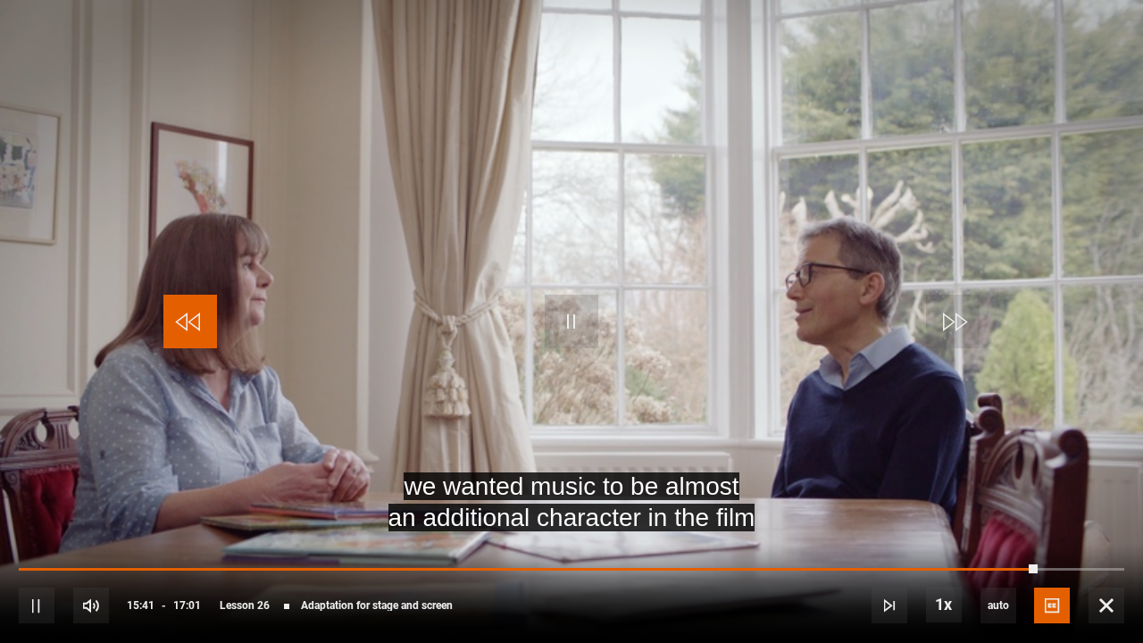
click at [187, 329] on span "Video Player" at bounding box center [190, 322] width 54 height 54
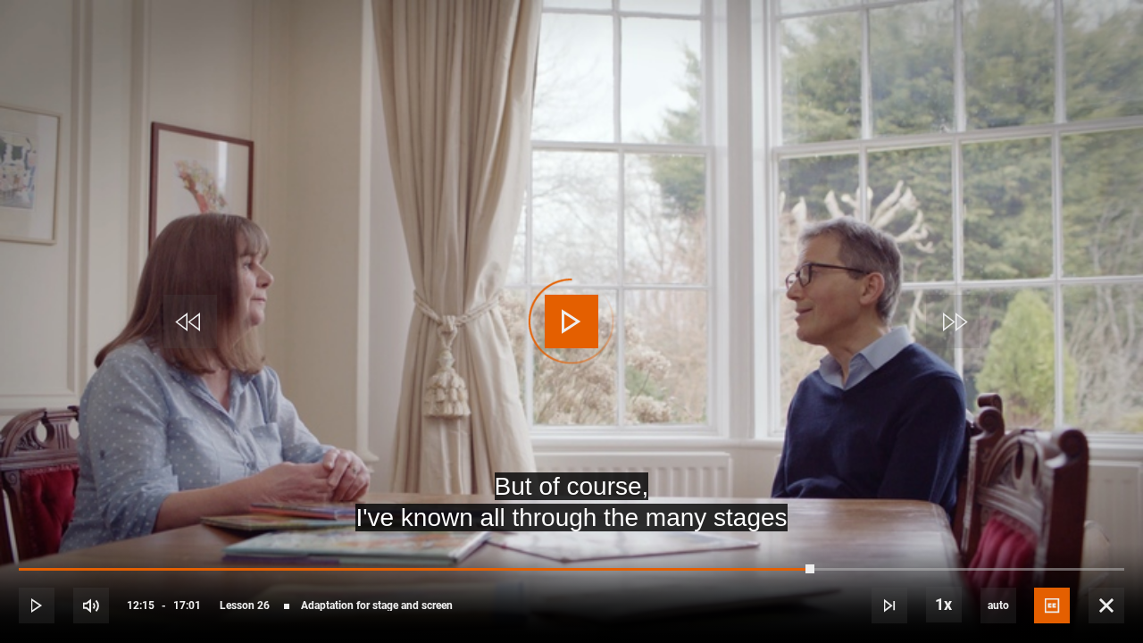
drag, startPoint x: 813, startPoint y: 565, endPoint x: 400, endPoint y: 563, distance: 413.3
click at [400, 528] on div "10s Skip Back 10 seconds Play 10s Skip Forward 10 seconds Loaded : 0.00% 12:12 …" at bounding box center [571, 593] width 1143 height 99
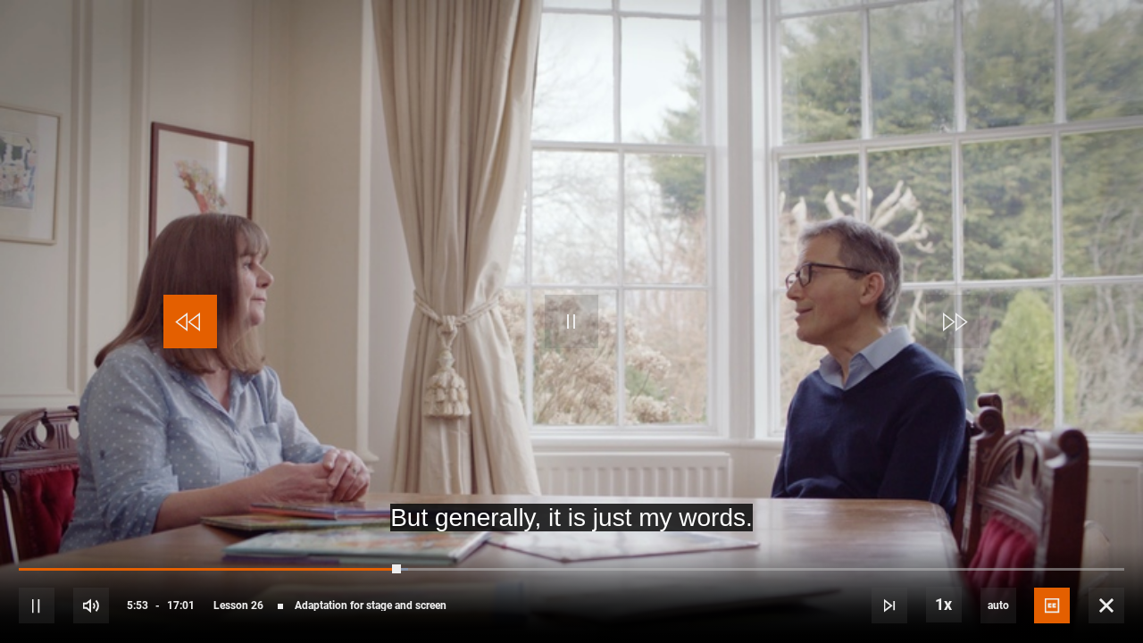
click at [207, 321] on span "Video Player" at bounding box center [190, 322] width 54 height 54
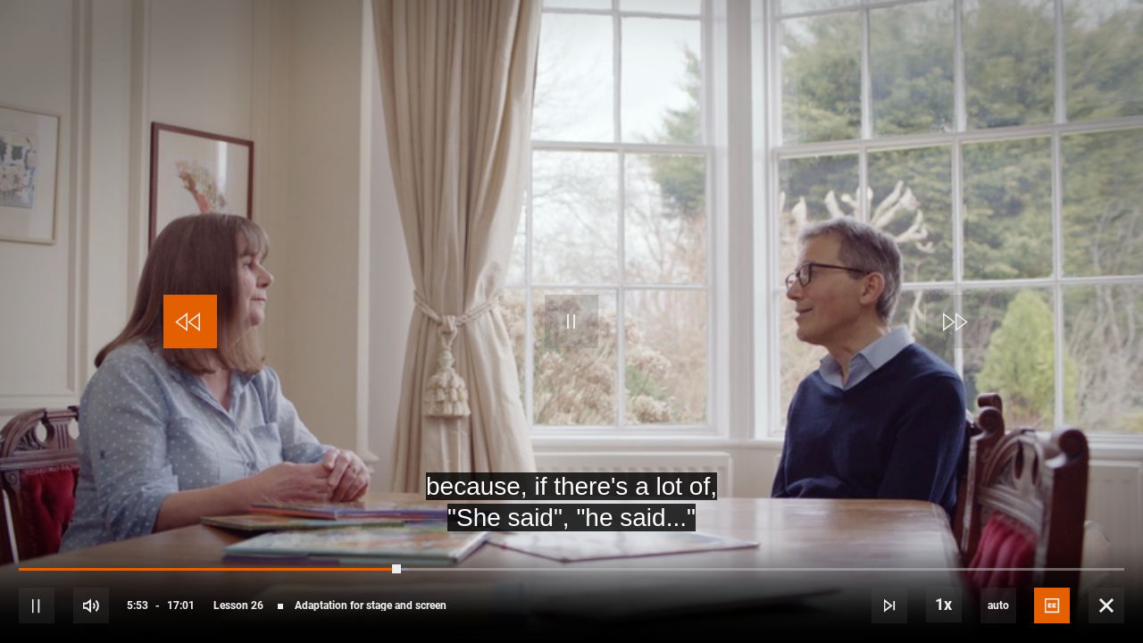
click at [207, 321] on span "Video Player" at bounding box center [190, 322] width 54 height 54
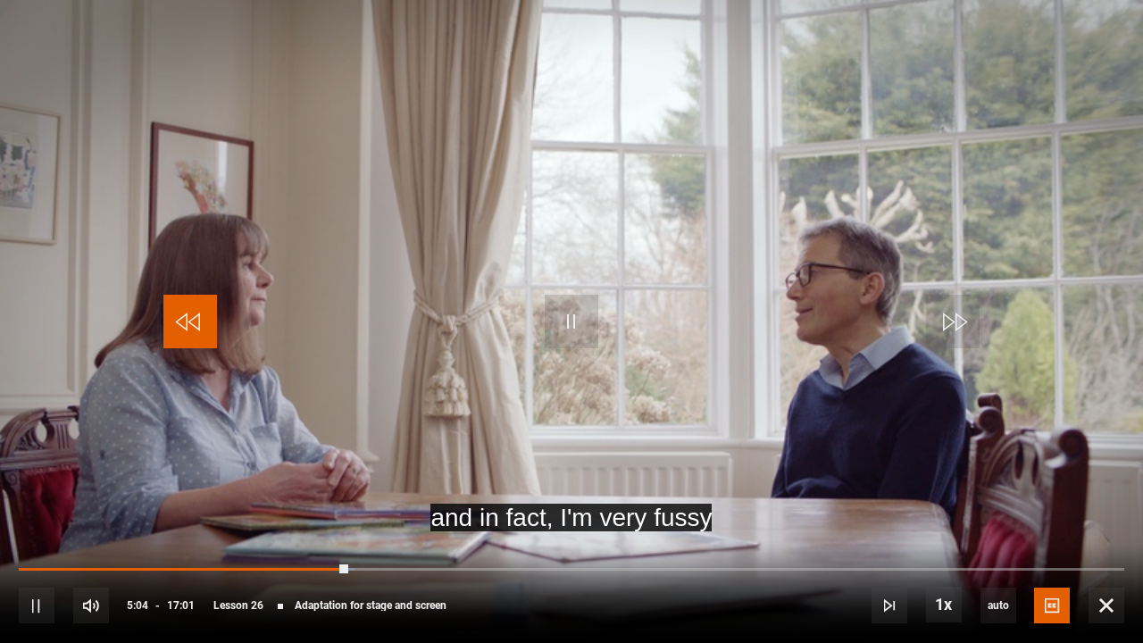
click at [197, 318] on span "Video Player" at bounding box center [190, 322] width 54 height 54
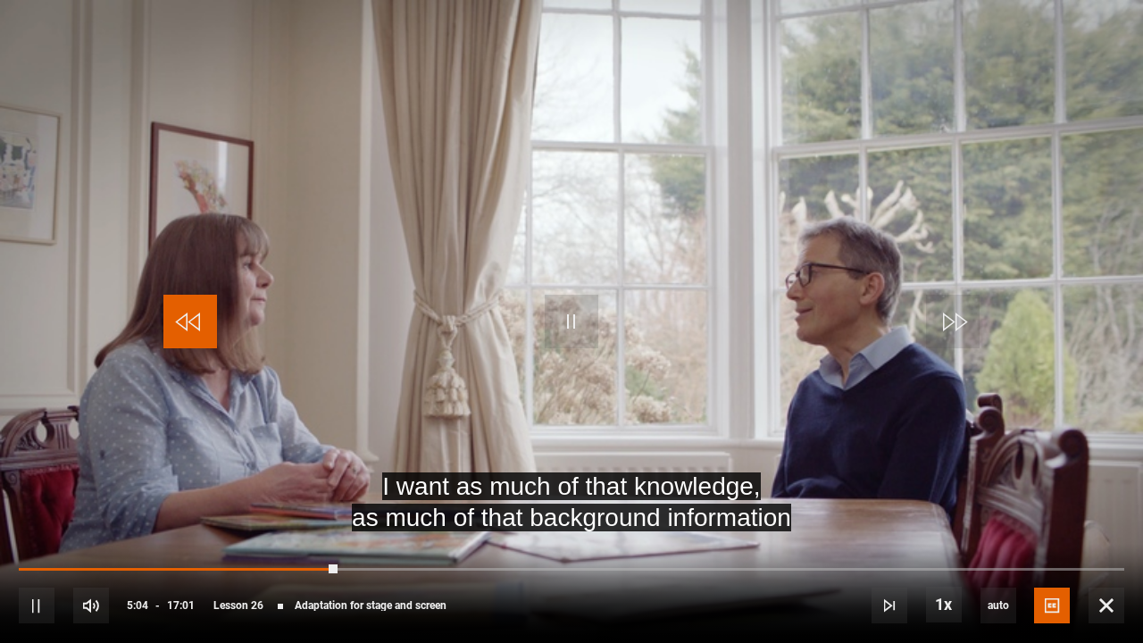
click at [197, 318] on span "Video Player" at bounding box center [190, 322] width 54 height 54
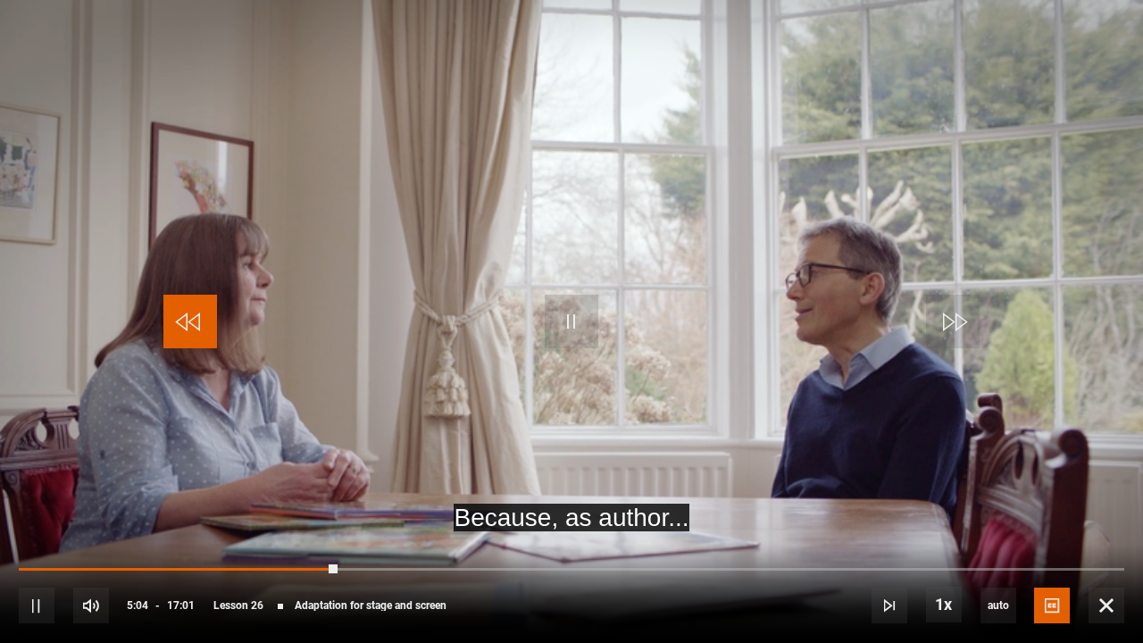
click at [197, 318] on span "Video Player" at bounding box center [190, 322] width 54 height 54
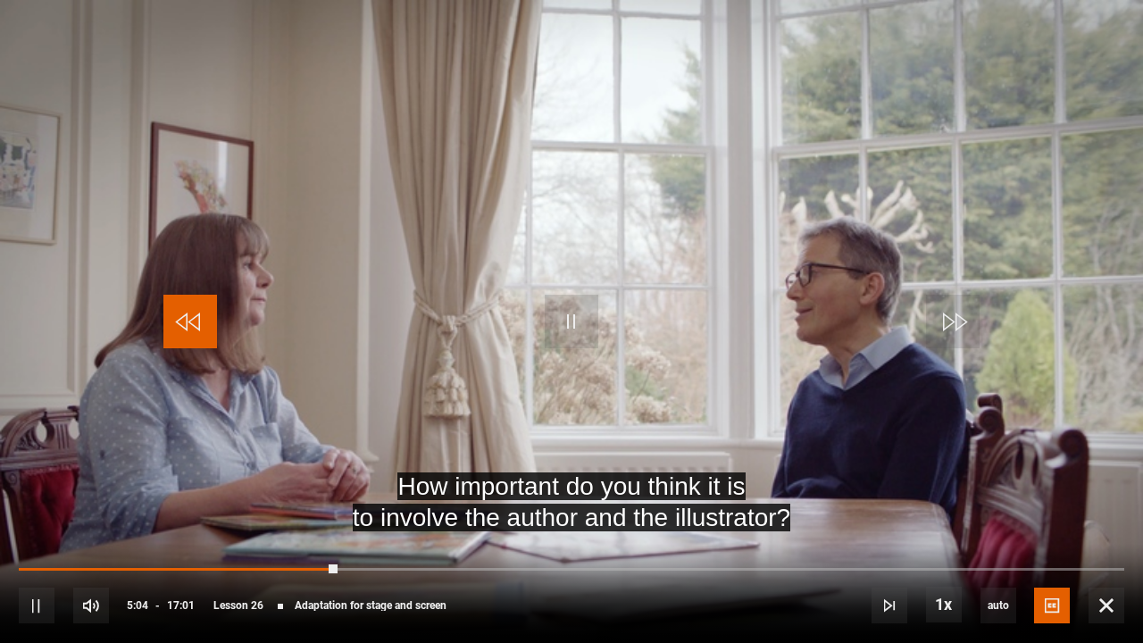
click at [197, 318] on span "Video Player" at bounding box center [190, 322] width 54 height 54
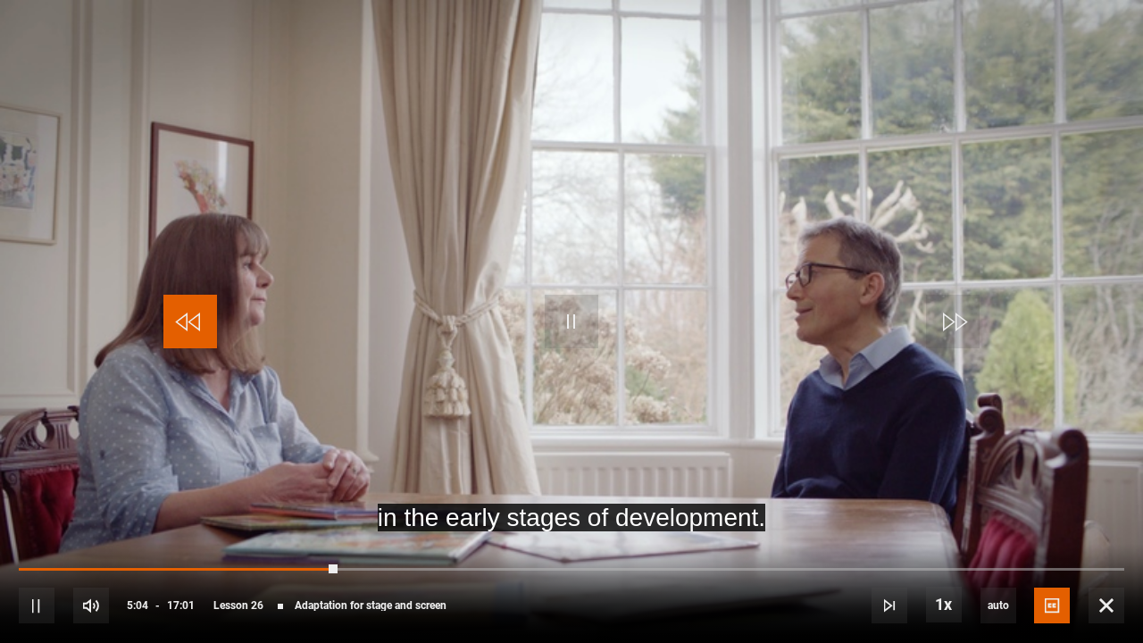
click at [197, 318] on span "Video Player" at bounding box center [190, 322] width 54 height 54
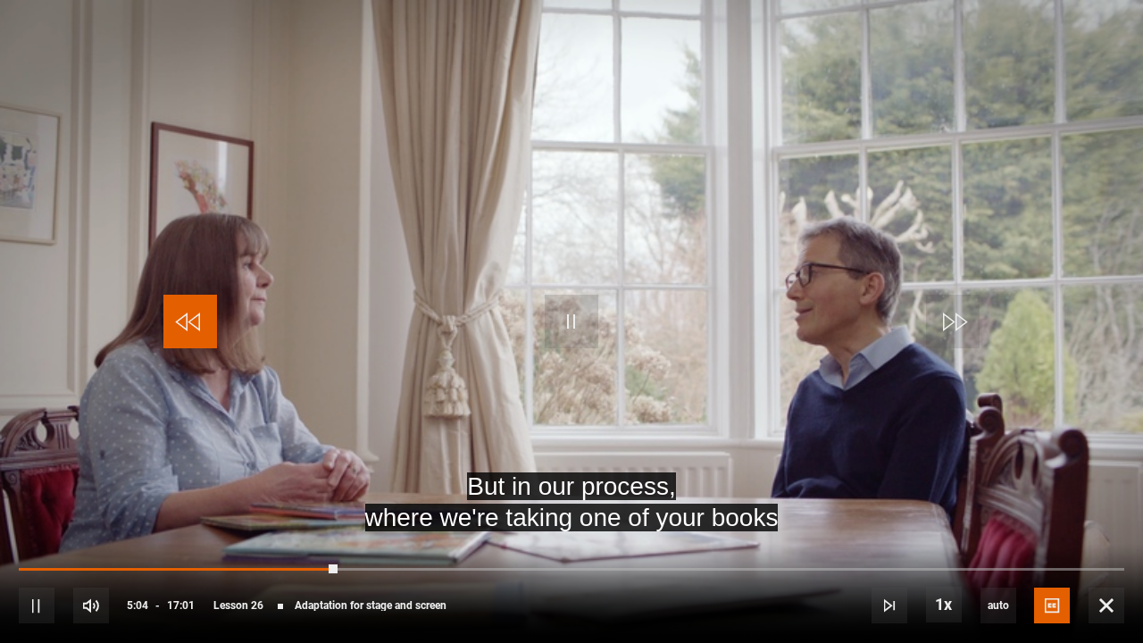
click at [197, 318] on span "Video Player" at bounding box center [190, 322] width 54 height 54
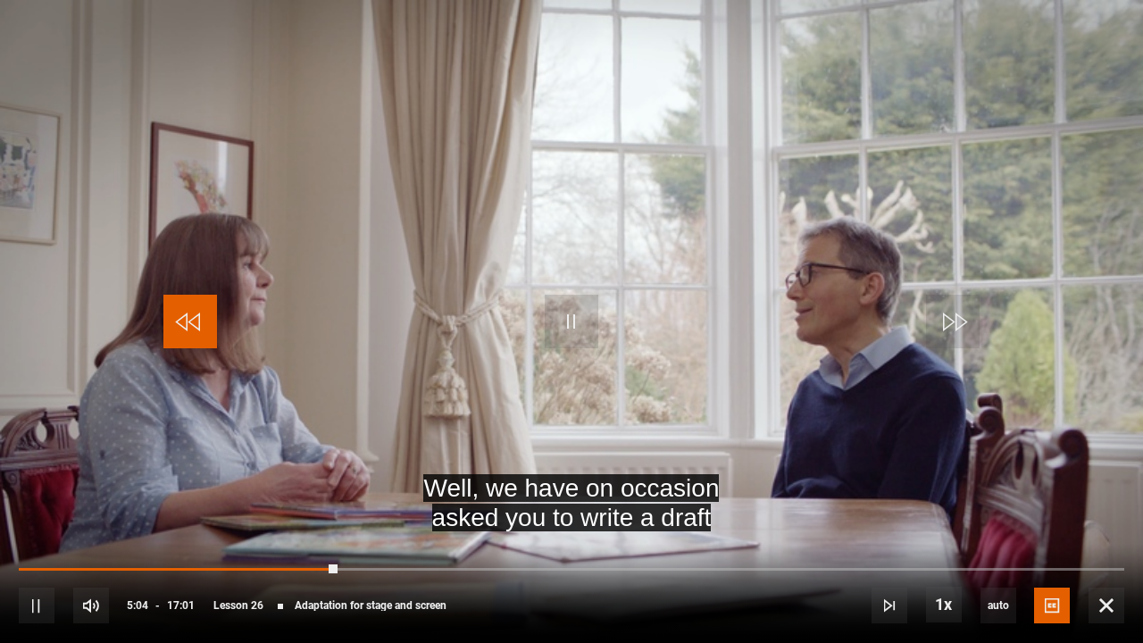
click at [197, 318] on span "Video Player" at bounding box center [190, 322] width 54 height 54
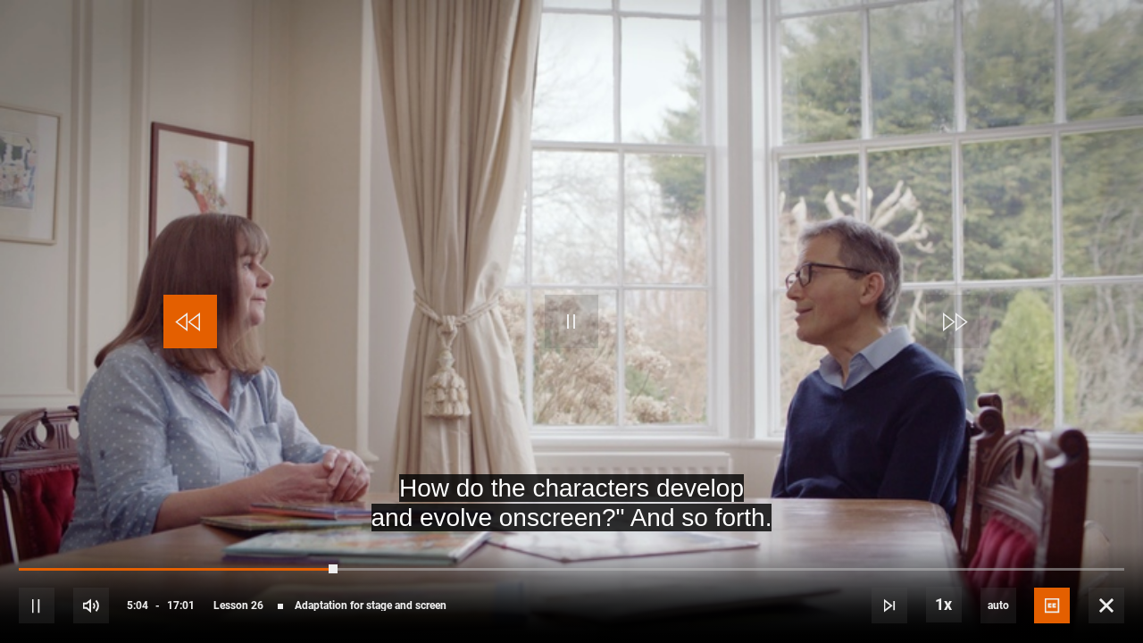
click at [197, 318] on span "Video Player" at bounding box center [190, 322] width 54 height 54
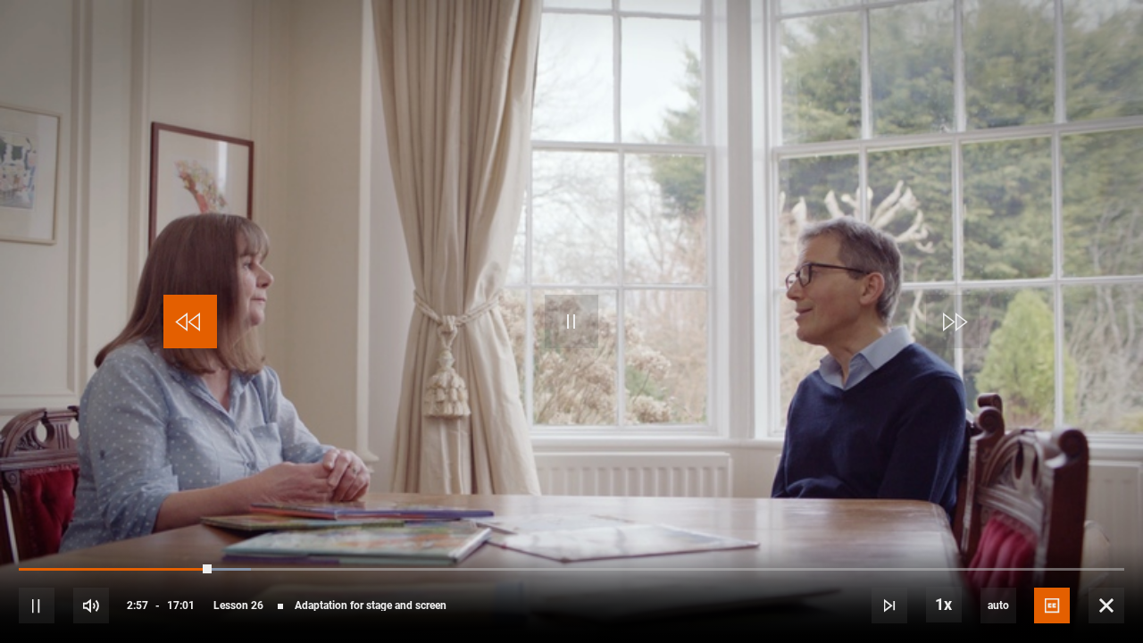
click at [190, 321] on span "Video Player" at bounding box center [190, 322] width 54 height 54
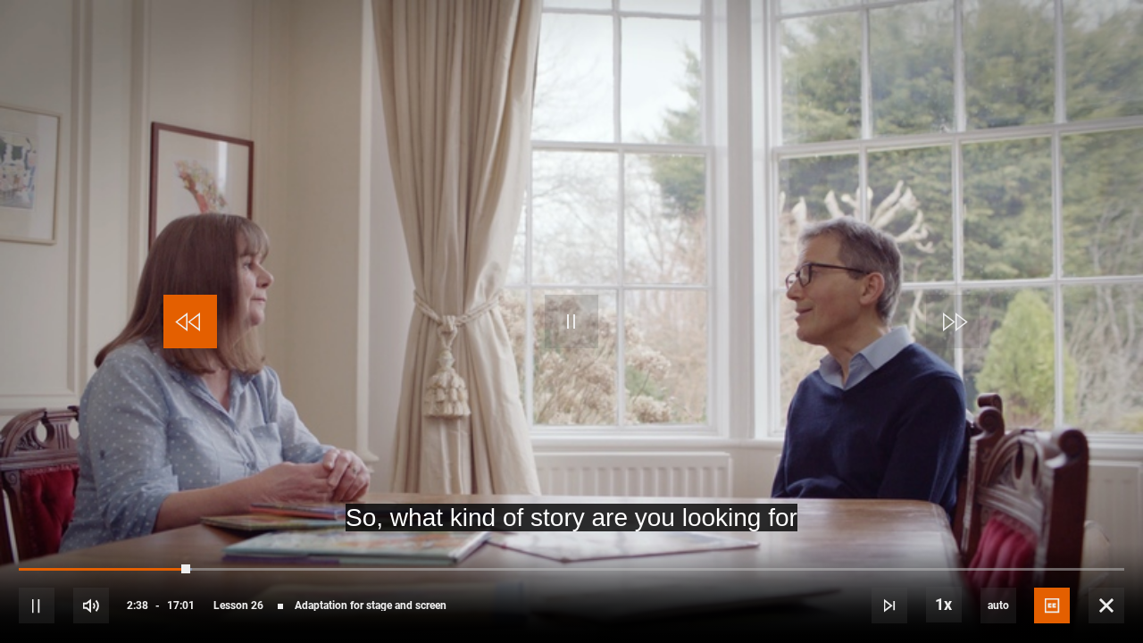
click at [190, 321] on span "Video Player" at bounding box center [190, 322] width 54 height 54
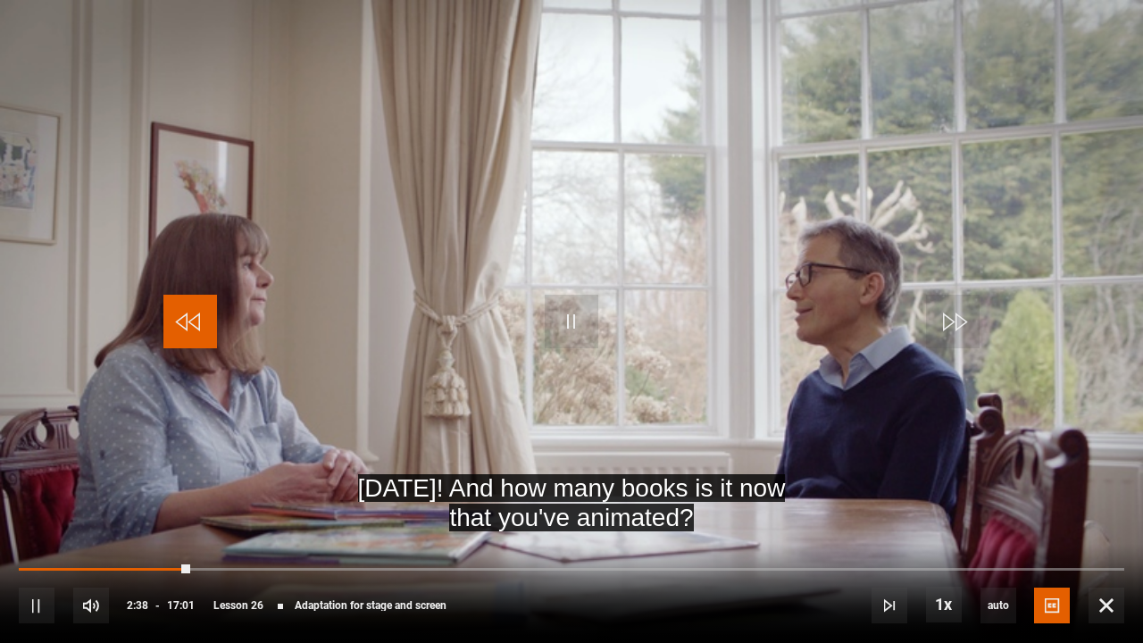
click at [190, 321] on span "Video Player" at bounding box center [190, 322] width 54 height 54
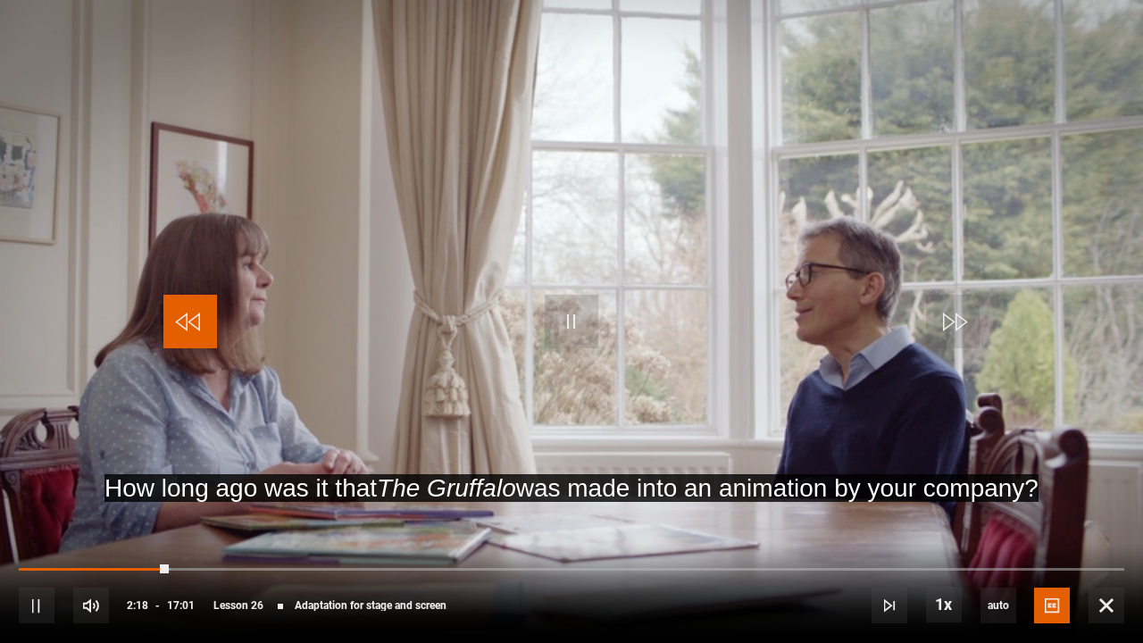
click at [190, 321] on span "Video Player" at bounding box center [190, 322] width 54 height 54
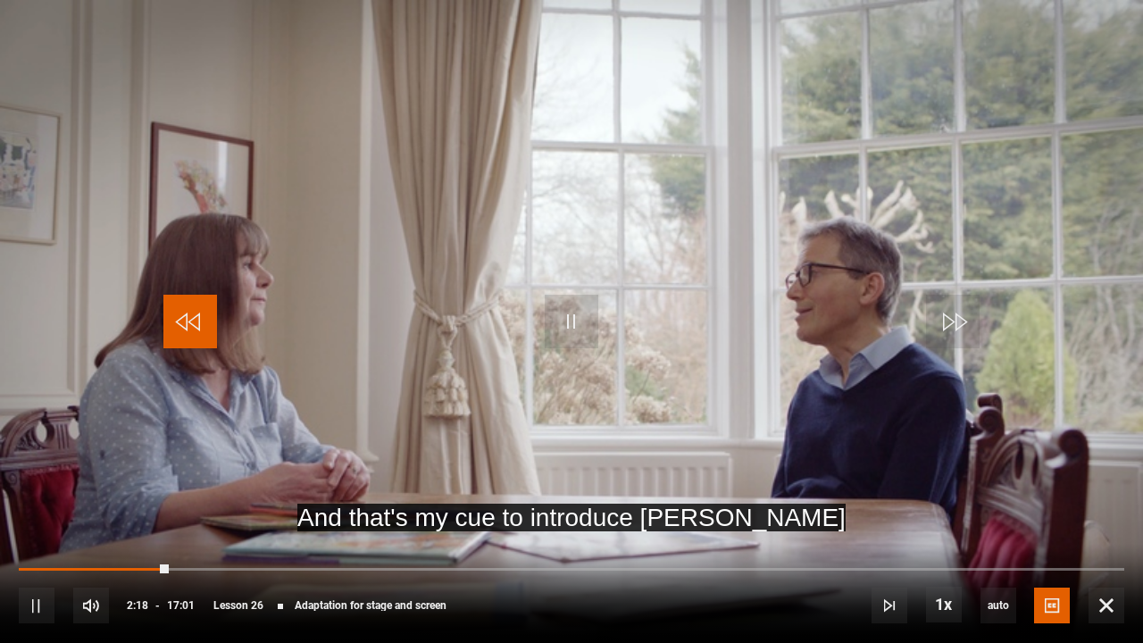
click at [190, 321] on span "Video Player" at bounding box center [190, 322] width 54 height 54
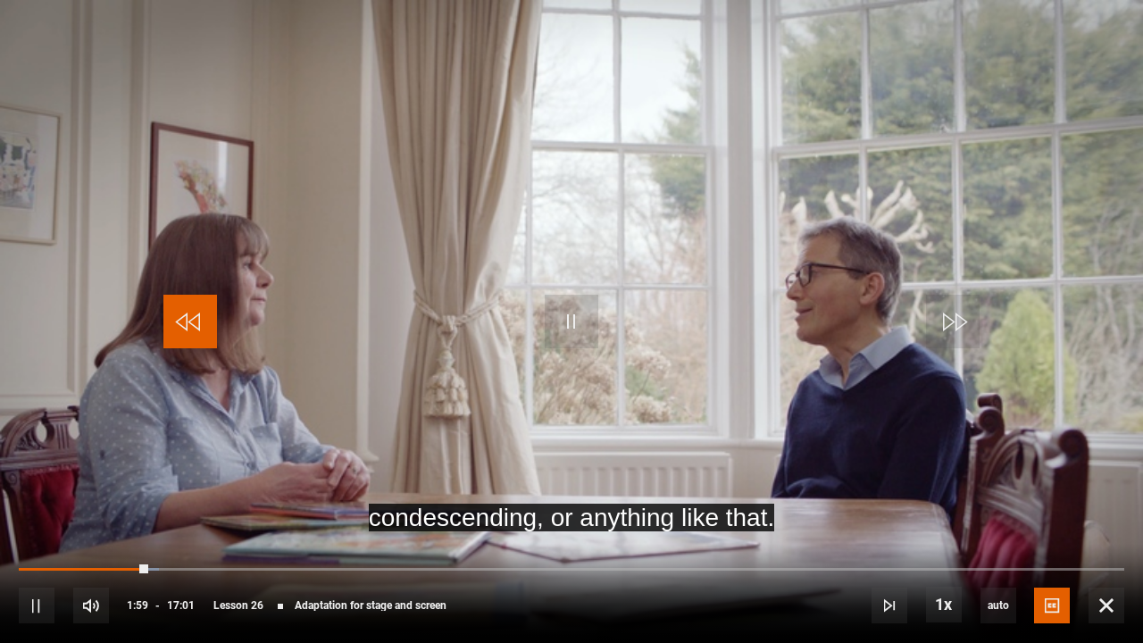
click at [190, 321] on span "Video Player" at bounding box center [190, 322] width 54 height 54
click at [213, 334] on span "Video Player" at bounding box center [190, 322] width 54 height 54
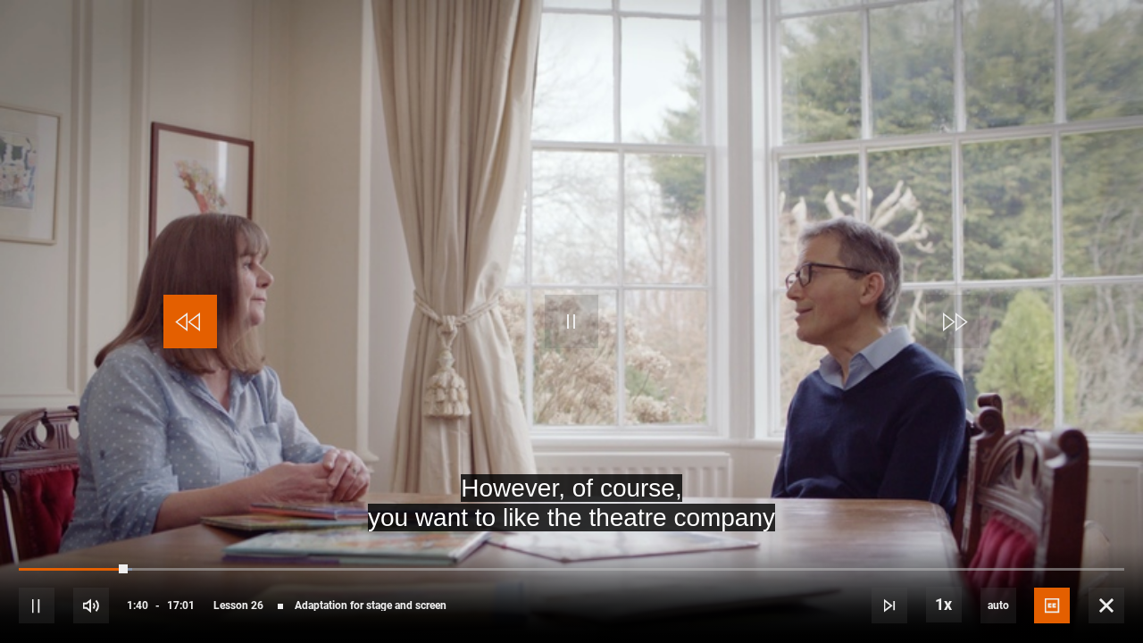
click at [213, 334] on span "Video Player" at bounding box center [190, 322] width 54 height 54
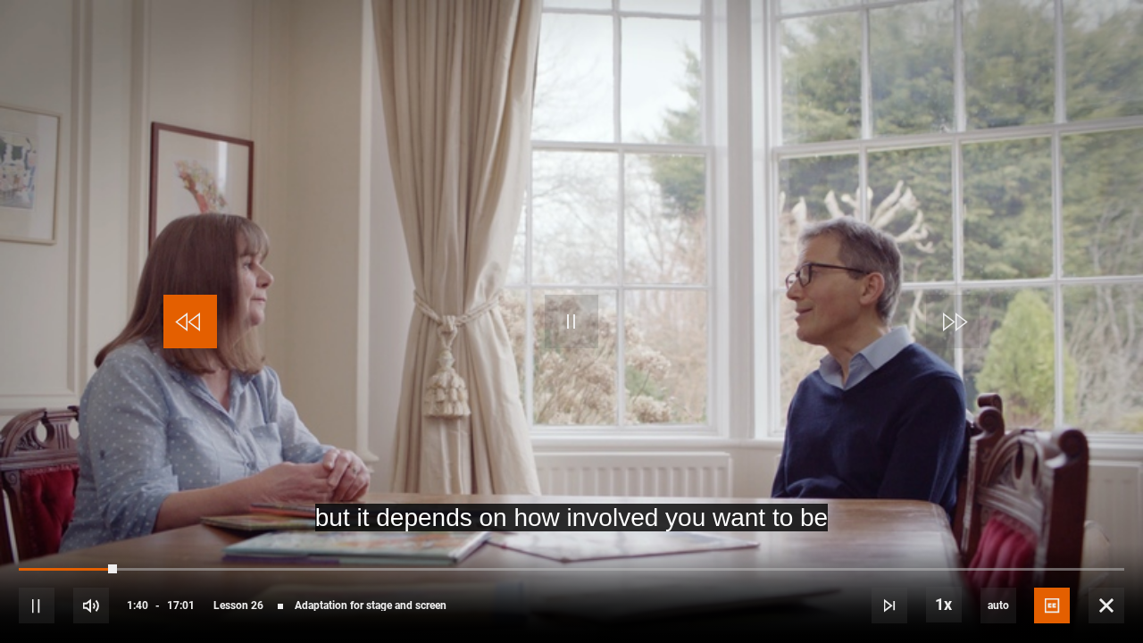
click at [213, 334] on span "Video Player" at bounding box center [190, 322] width 54 height 54
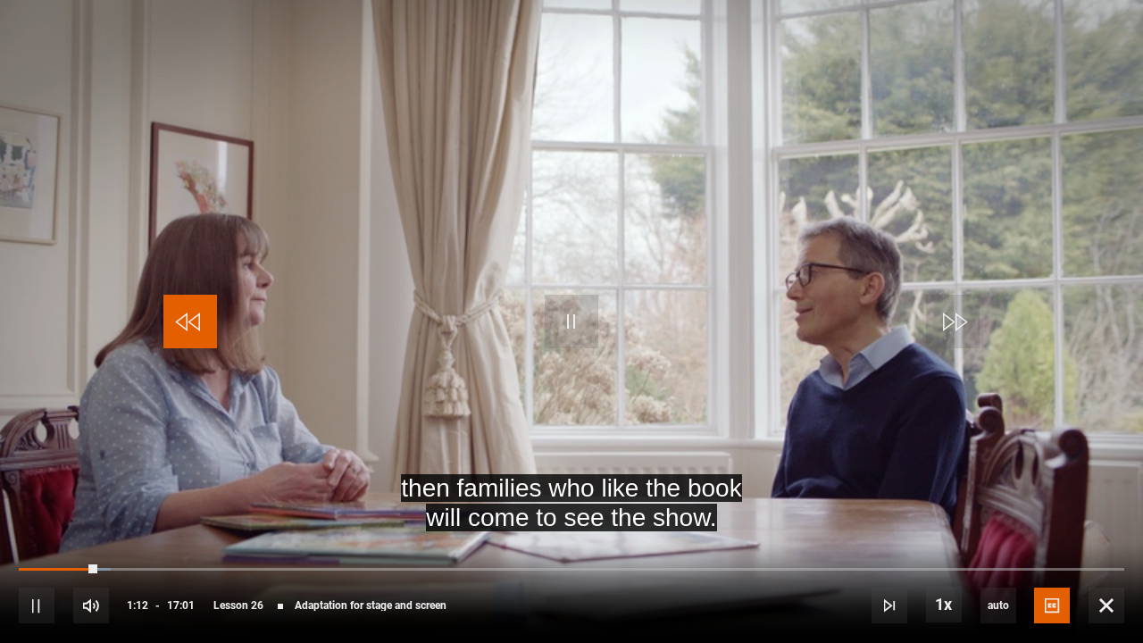
click at [213, 334] on span "Video Player" at bounding box center [190, 322] width 54 height 54
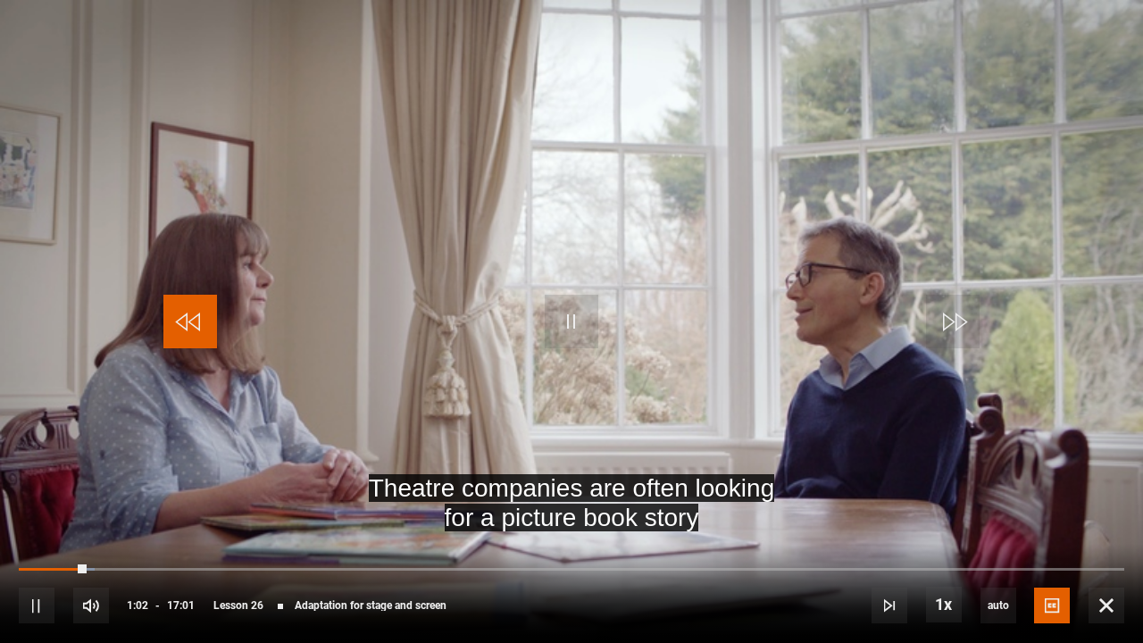
click at [213, 334] on span "Video Player" at bounding box center [190, 322] width 54 height 54
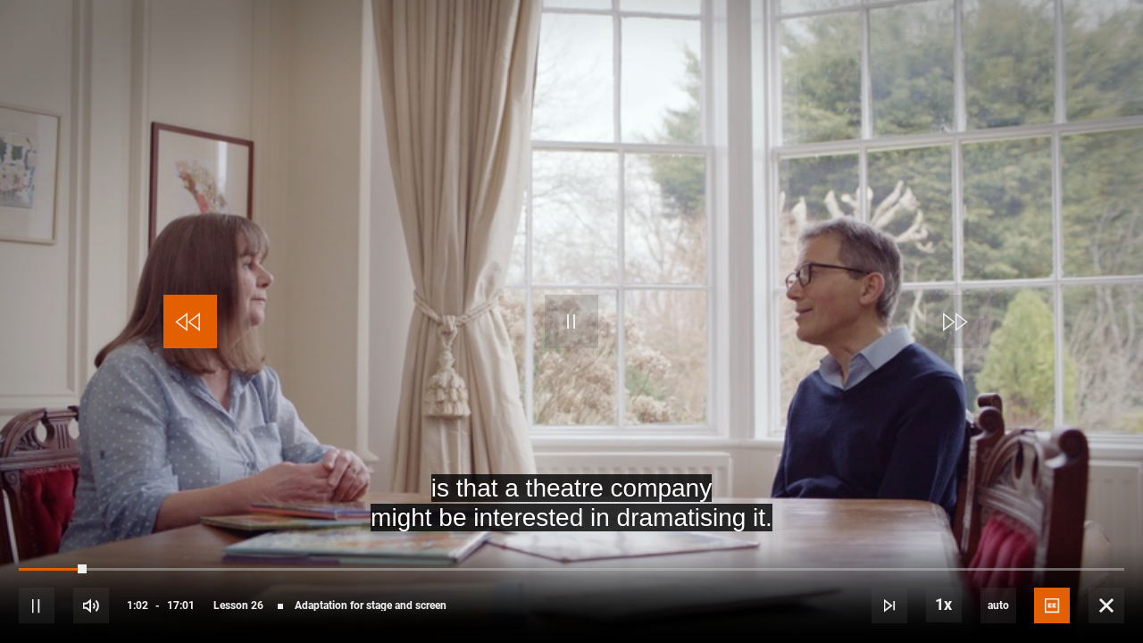
click at [213, 334] on span "Video Player" at bounding box center [190, 322] width 54 height 54
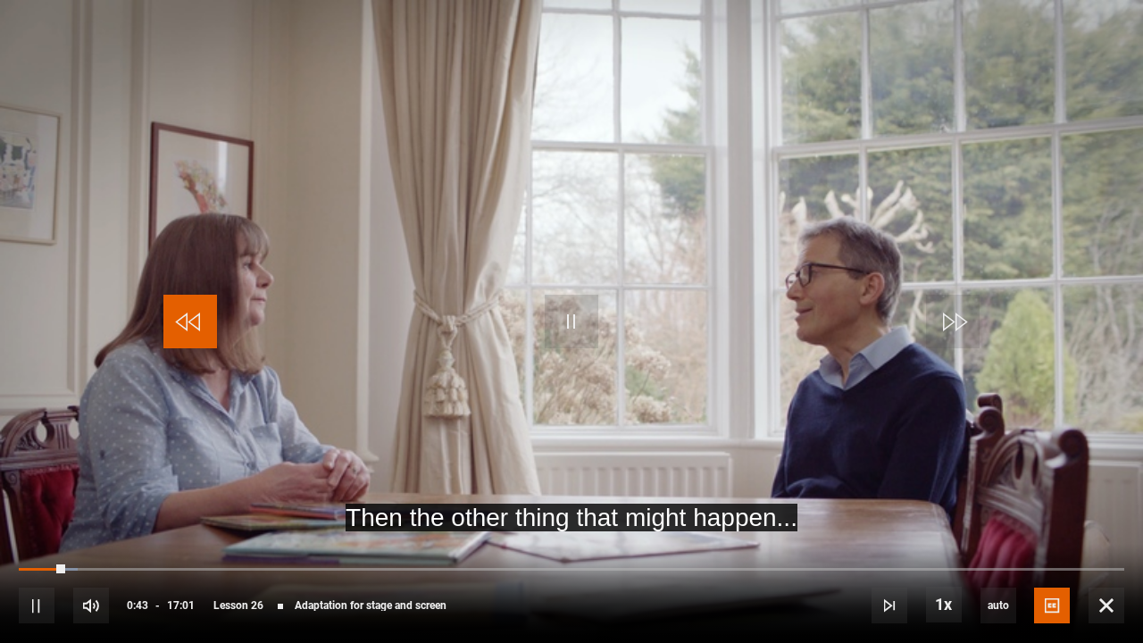
click at [213, 334] on span "Video Player" at bounding box center [190, 322] width 54 height 54
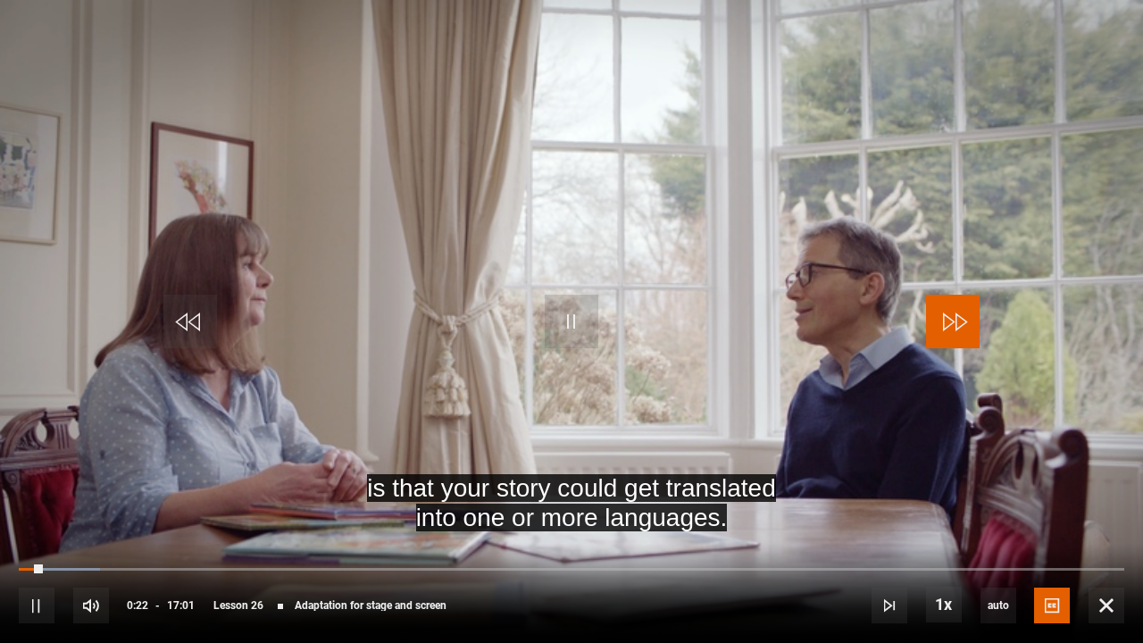
click at [948, 307] on span "Video Player" at bounding box center [953, 322] width 54 height 54
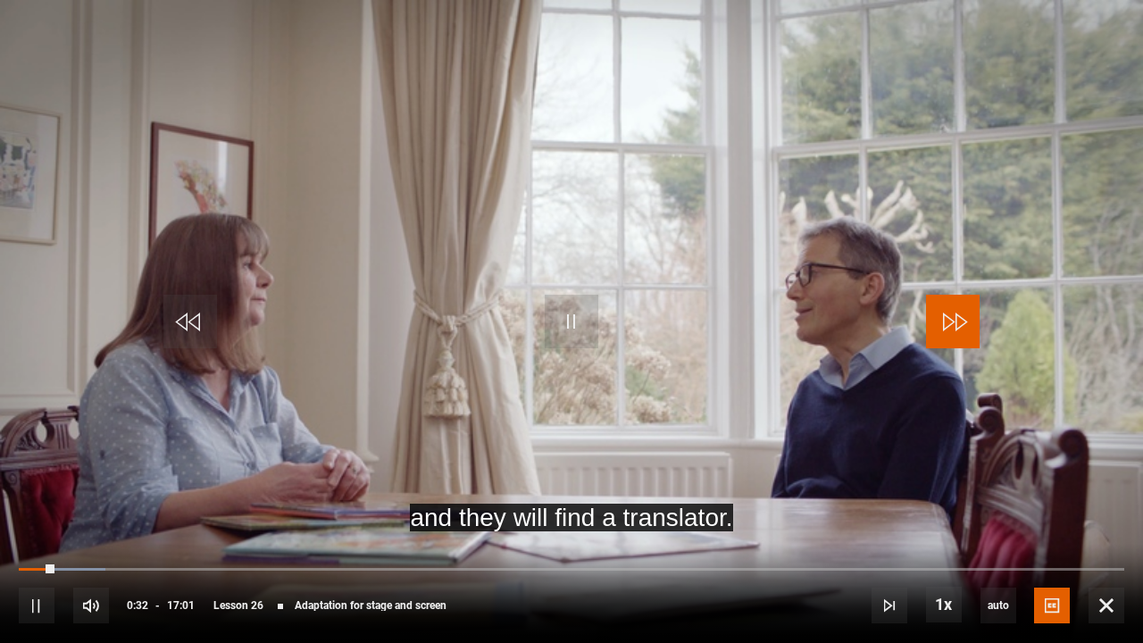
click at [948, 307] on span "Video Player" at bounding box center [953, 322] width 54 height 54
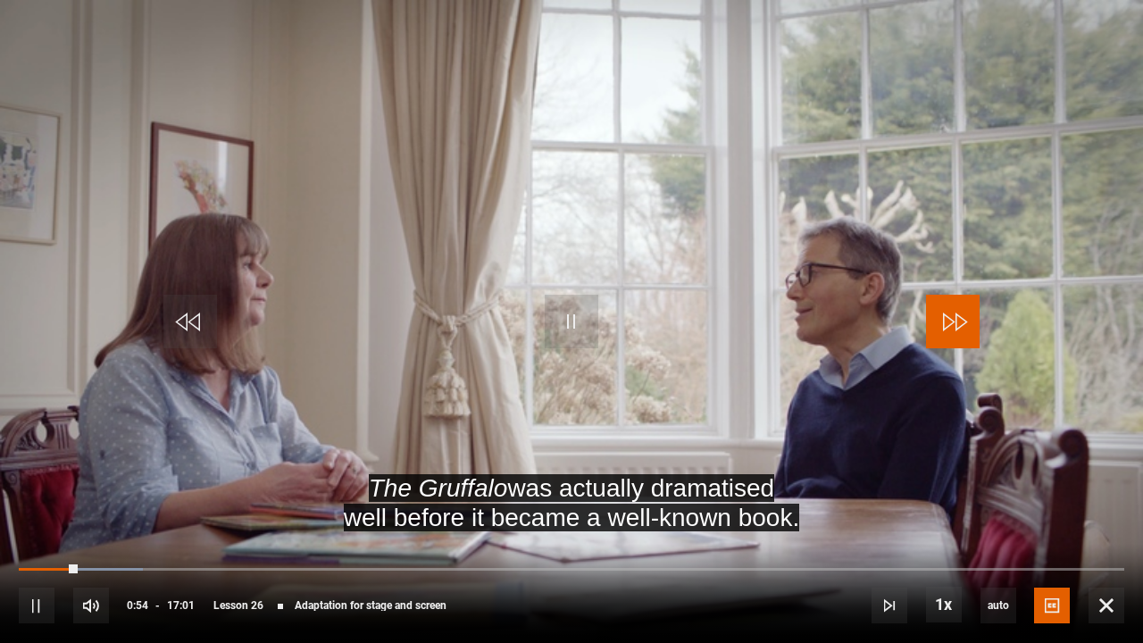
click at [948, 307] on span "Video Player" at bounding box center [953, 322] width 54 height 54
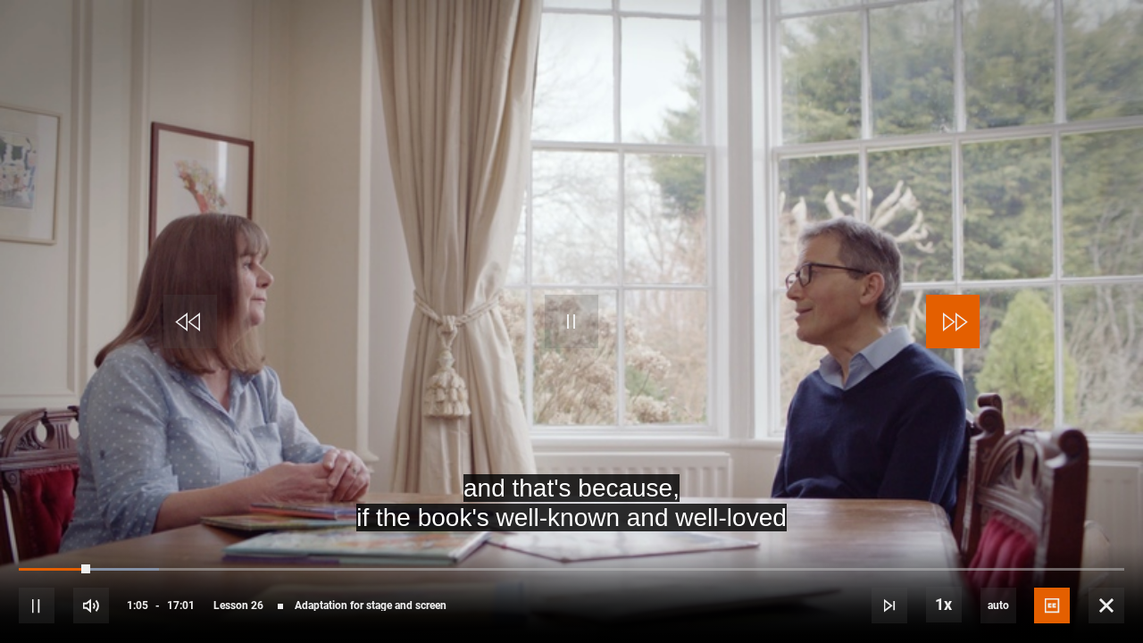
click at [948, 307] on span "Video Player" at bounding box center [953, 322] width 54 height 54
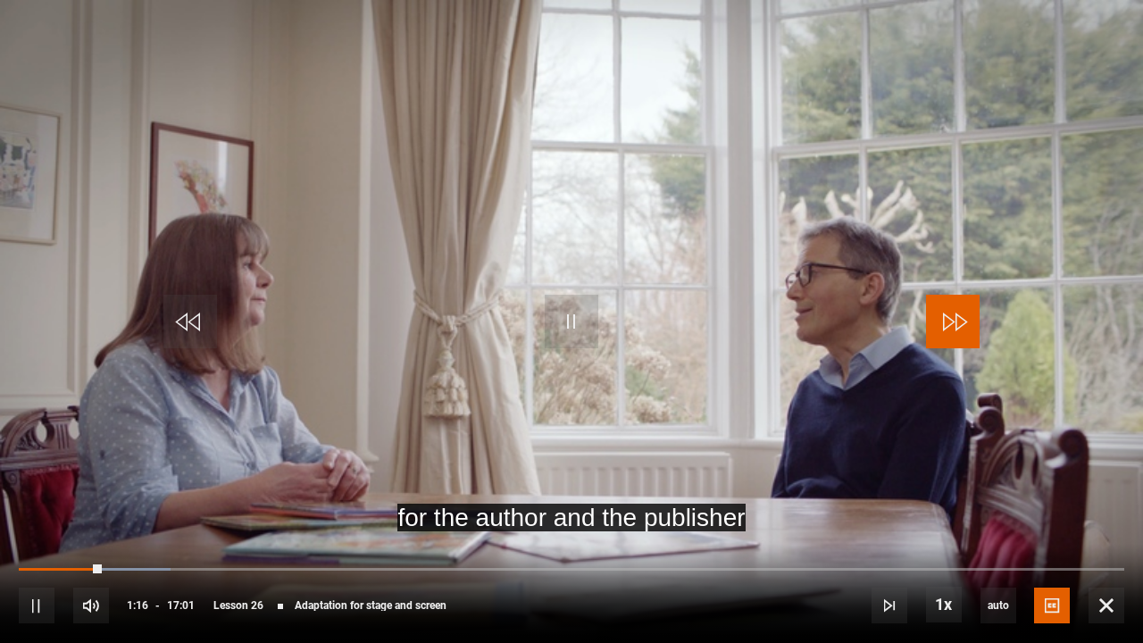
click at [948, 307] on span "Video Player" at bounding box center [953, 322] width 54 height 54
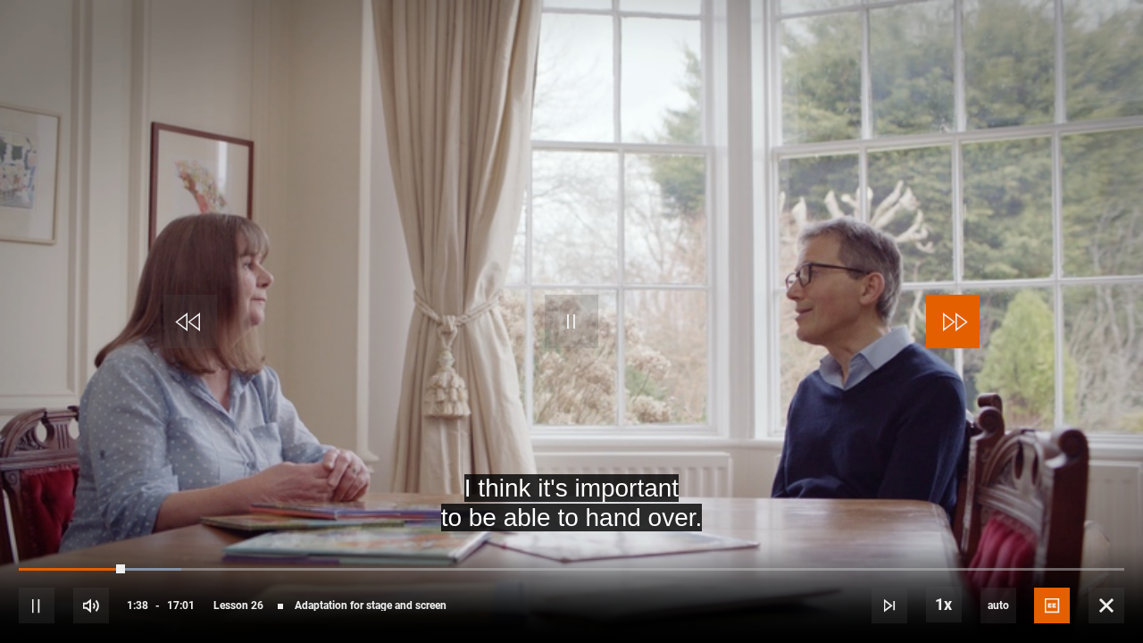
click at [948, 307] on span "Video Player" at bounding box center [953, 322] width 54 height 54
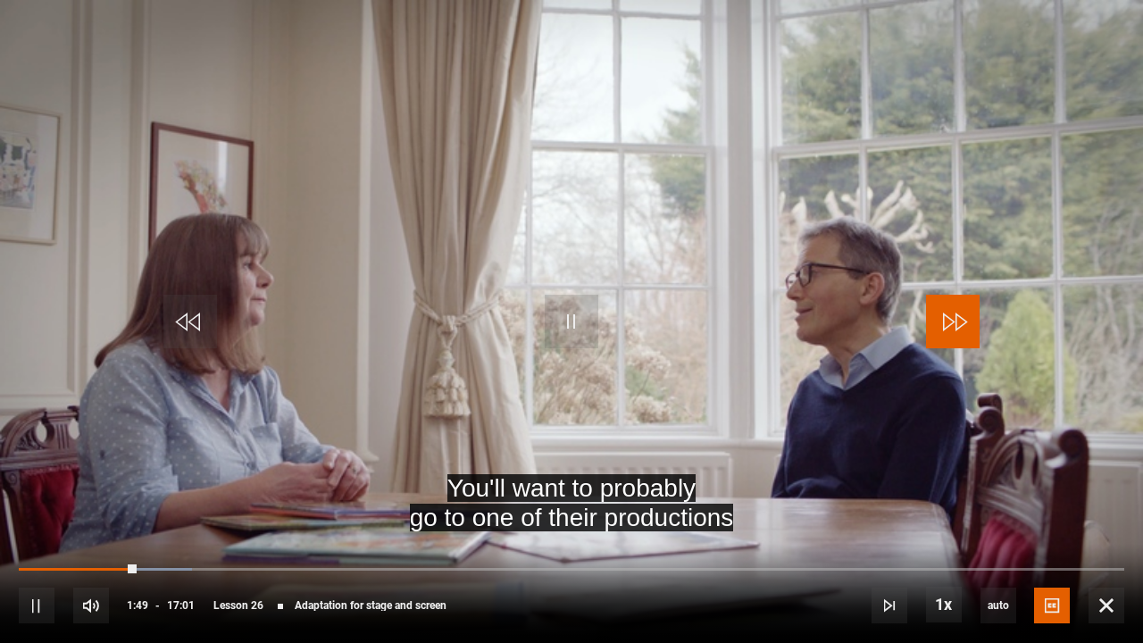
click at [948, 307] on span "Video Player" at bounding box center [953, 322] width 54 height 54
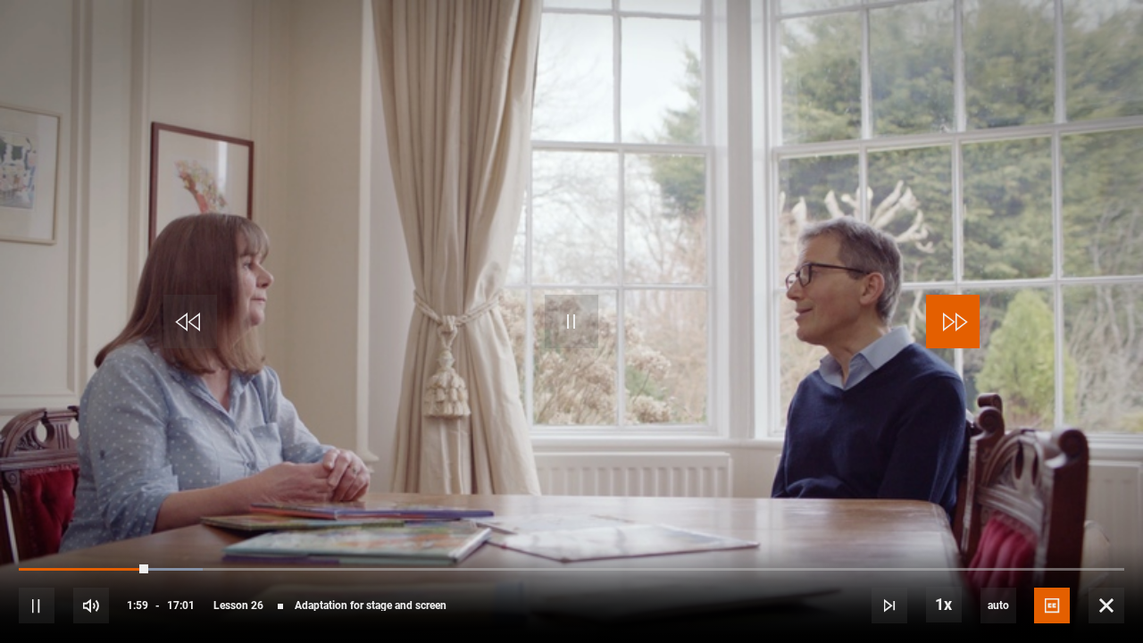
click at [948, 307] on span "Video Player" at bounding box center [953, 322] width 54 height 54
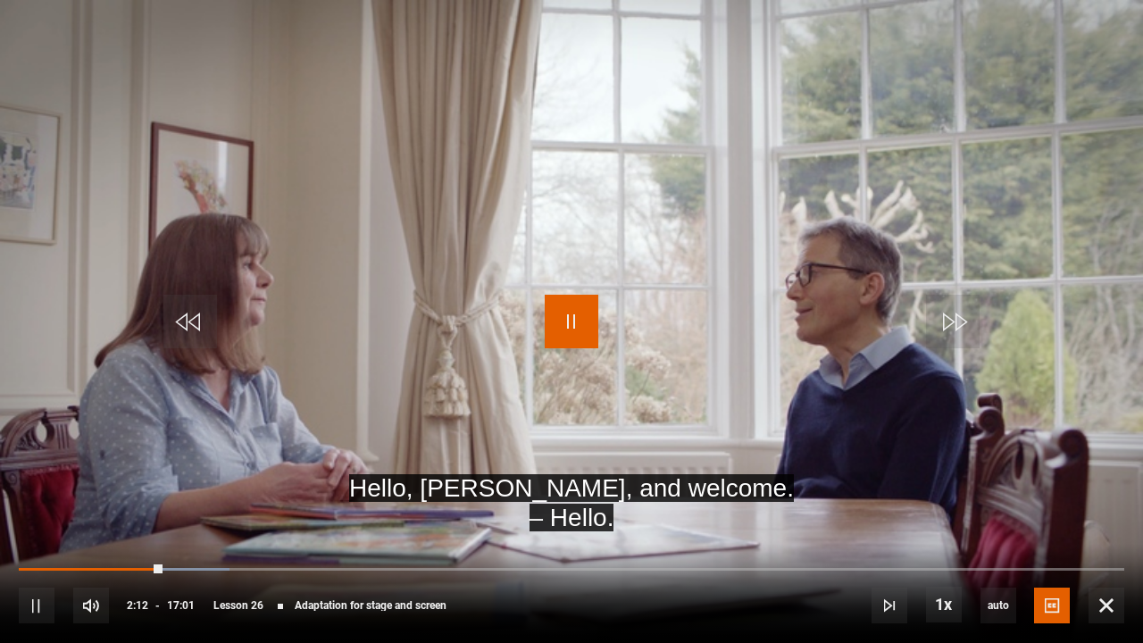
click at [580, 333] on span "Video Player" at bounding box center [572, 322] width 54 height 54
